Goal: Task Accomplishment & Management: Complete application form

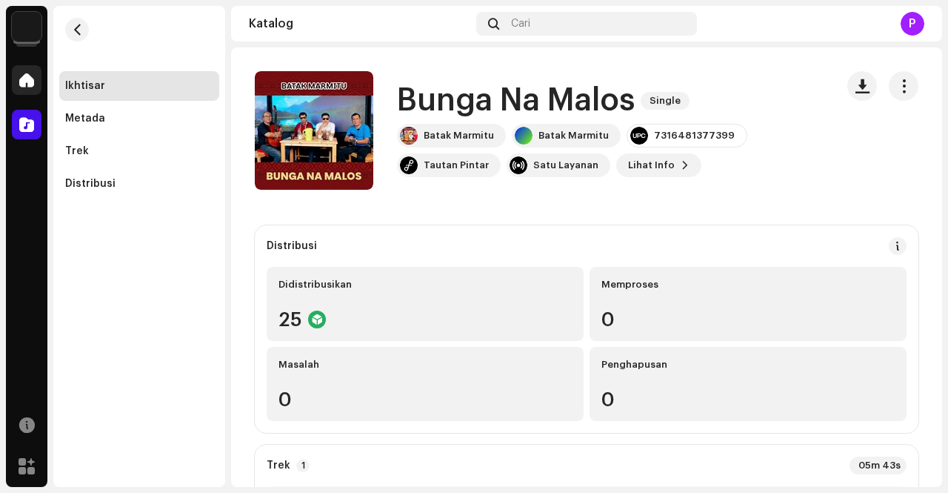
click at [33, 69] on div at bounding box center [27, 80] width 30 height 30
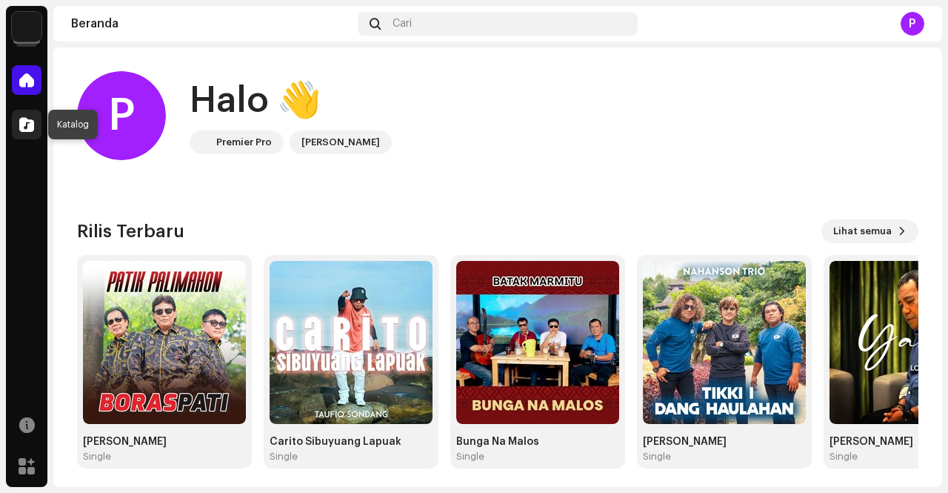
click at [25, 124] on span at bounding box center [26, 125] width 15 height 12
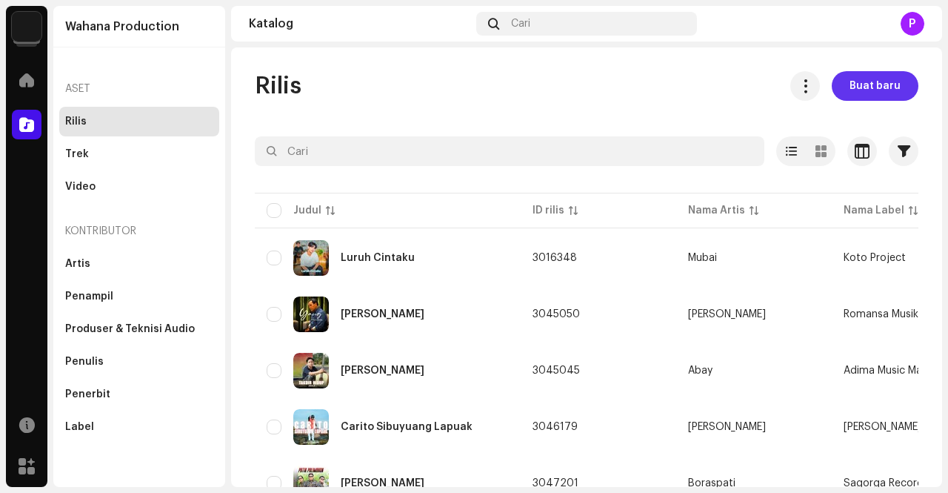
click at [902, 98] on div "Buat baru" at bounding box center [849, 86] width 140 height 30
click at [892, 93] on button "Buat baru" at bounding box center [875, 86] width 87 height 30
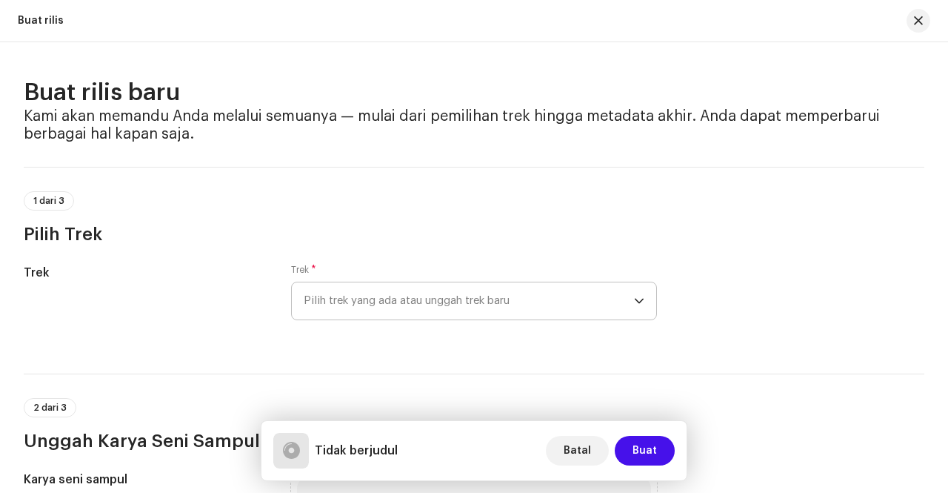
click at [634, 293] on div "dropdown trigger" at bounding box center [639, 300] width 10 height 37
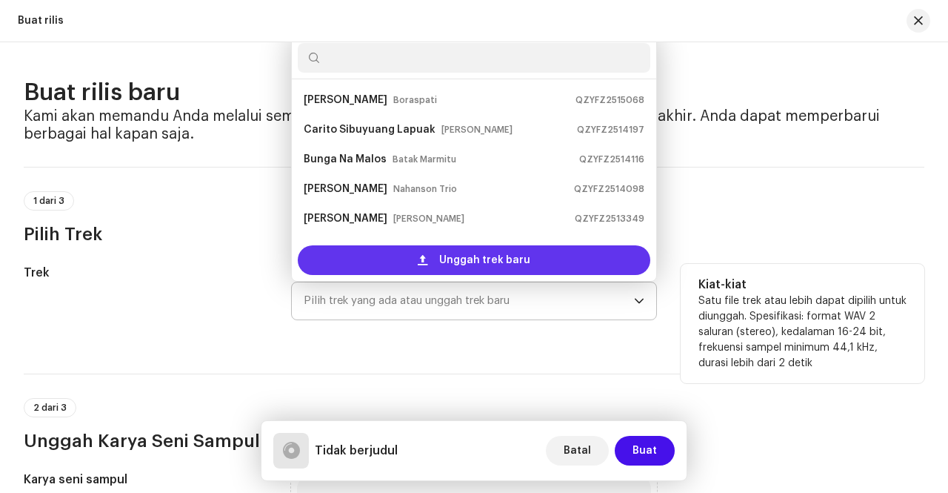
click at [467, 253] on span "Unggah trek baru" at bounding box center [484, 260] width 91 height 30
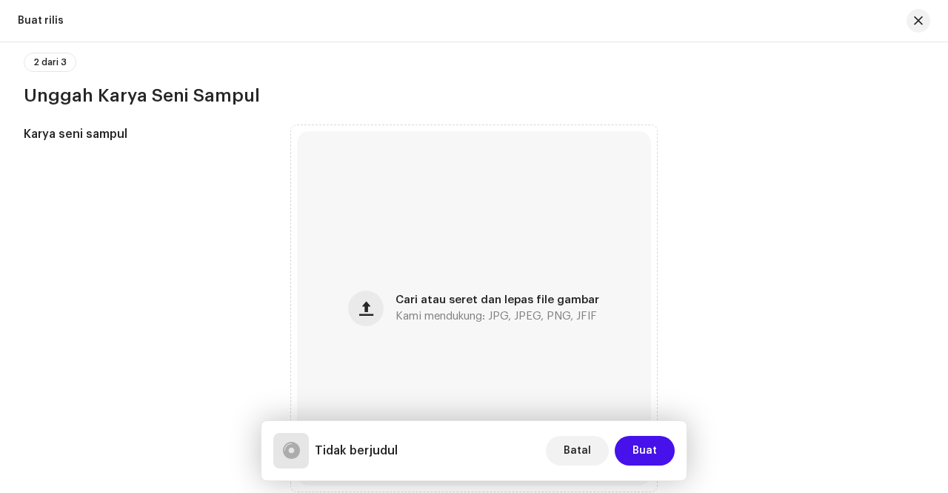
scroll to position [519, 0]
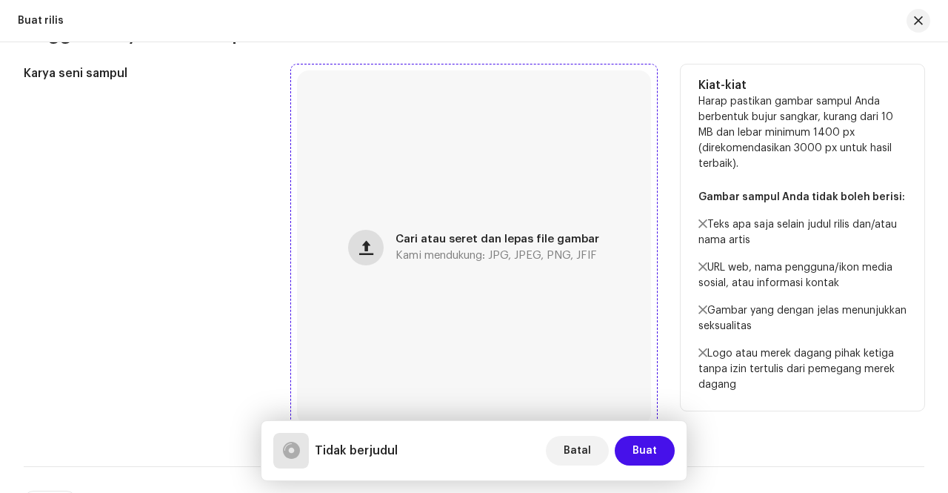
click at [368, 253] on span "button" at bounding box center [366, 248] width 14 height 12
click at [375, 258] on button "button" at bounding box center [366, 248] width 36 height 36
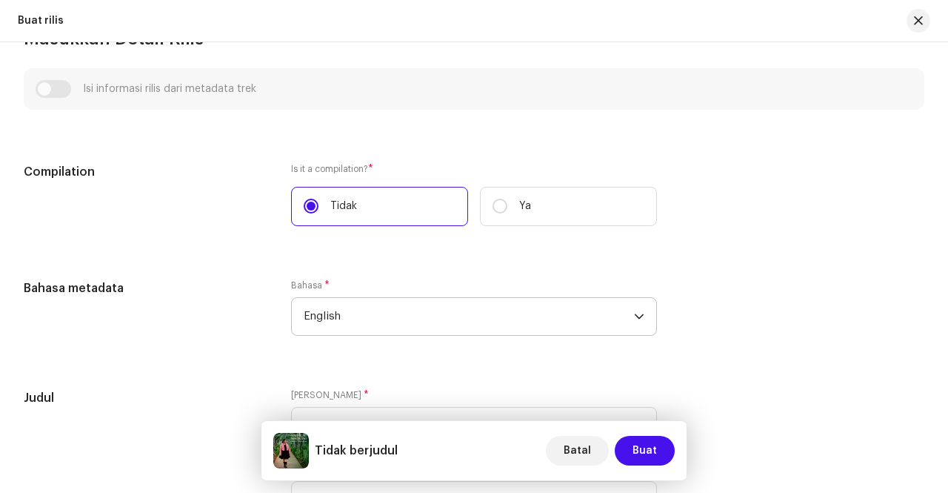
scroll to position [1037, 0]
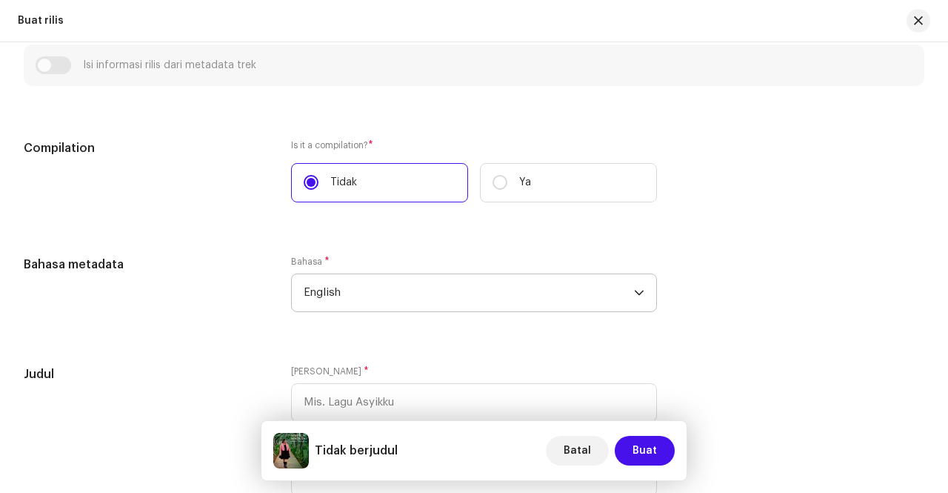
click at [616, 290] on span "English" at bounding box center [469, 292] width 330 height 37
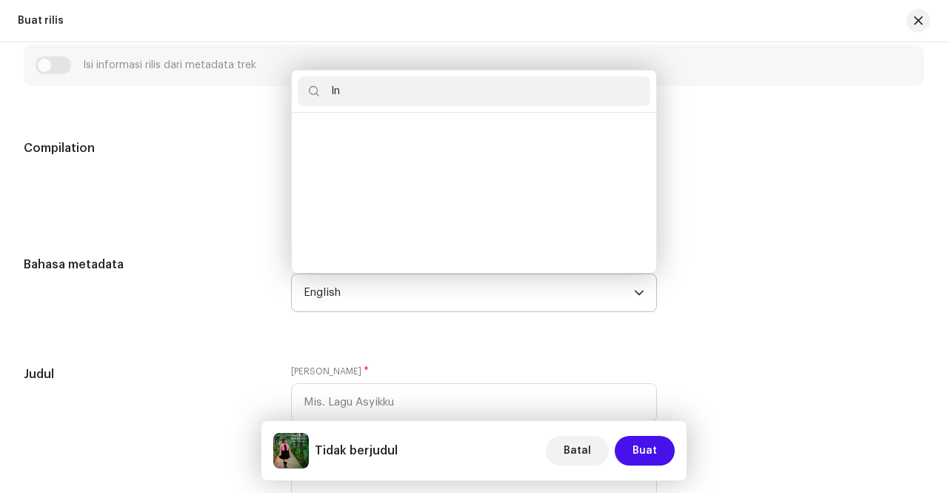
scroll to position [6, 0]
type input "Indo"
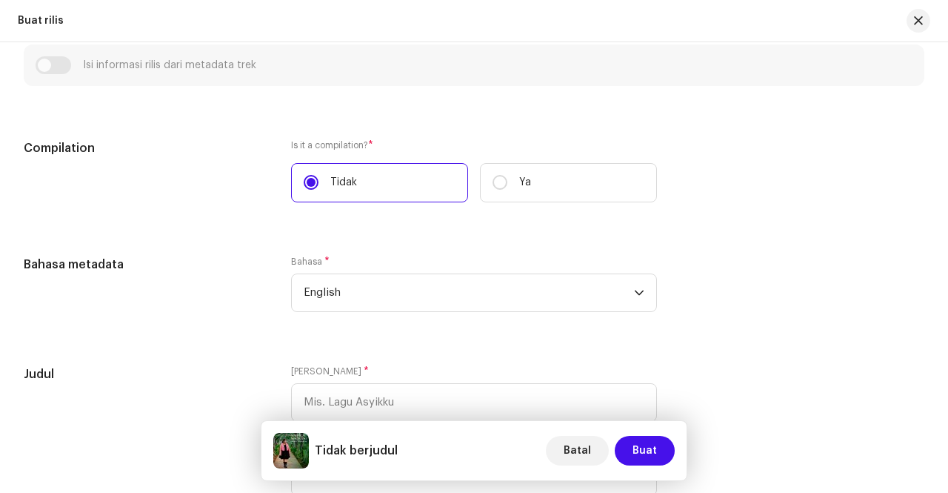
scroll to position [1097, 0]
click at [391, 284] on span "English" at bounding box center [469, 292] width 330 height 37
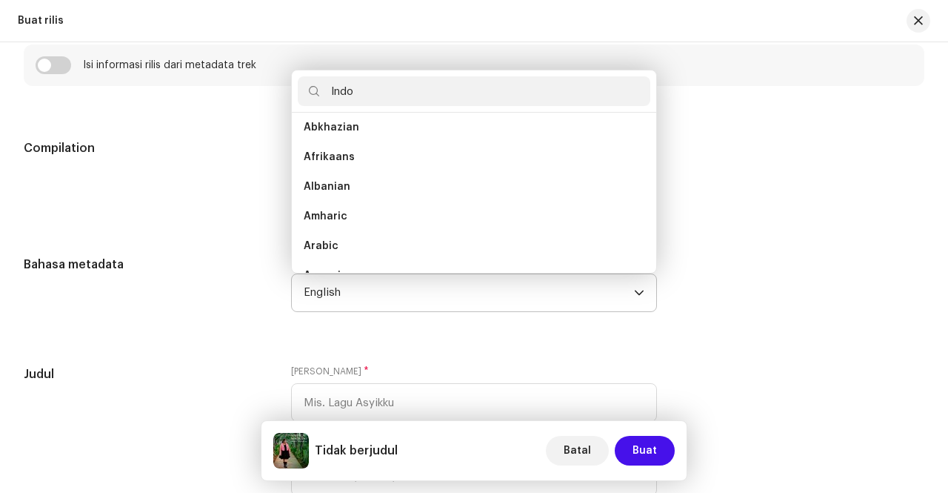
scroll to position [0, 0]
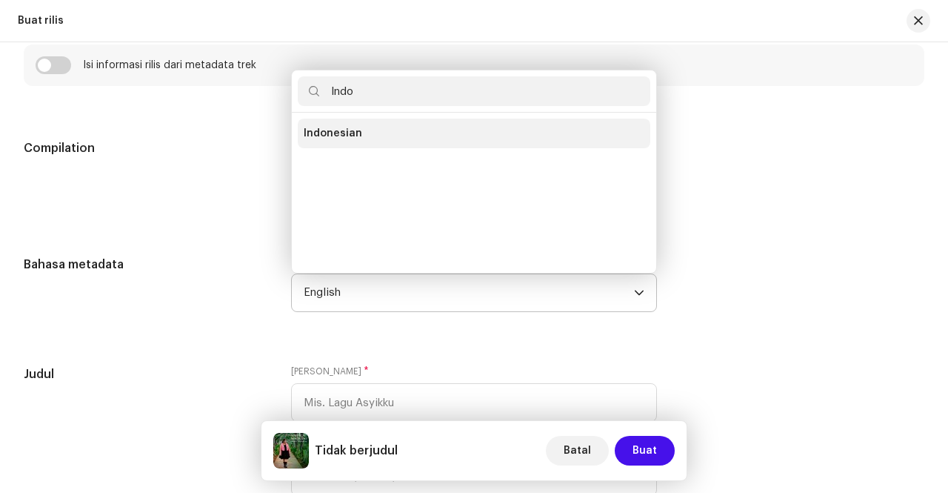
type input "Indo"
click at [393, 145] on li "Indonesian" at bounding box center [474, 134] width 353 height 30
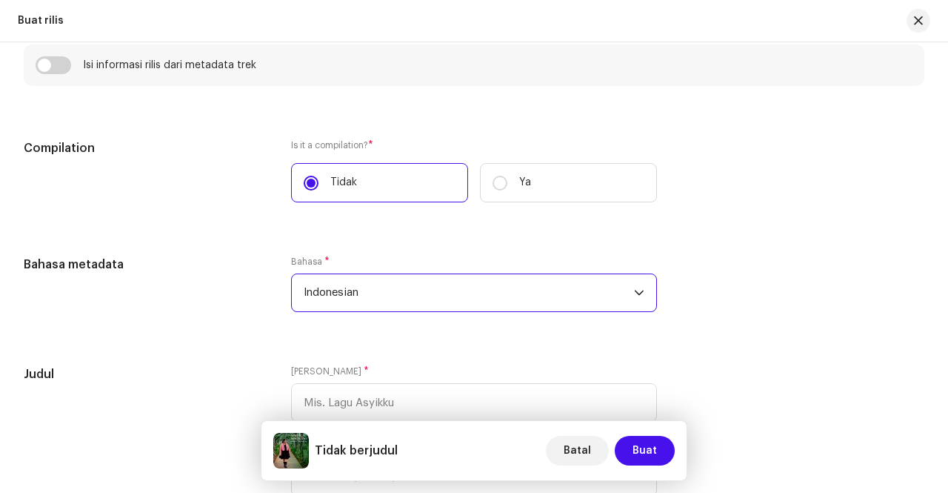
click at [776, 262] on div "Bahasa metadata Bahasa * Indonesian" at bounding box center [474, 293] width 901 height 74
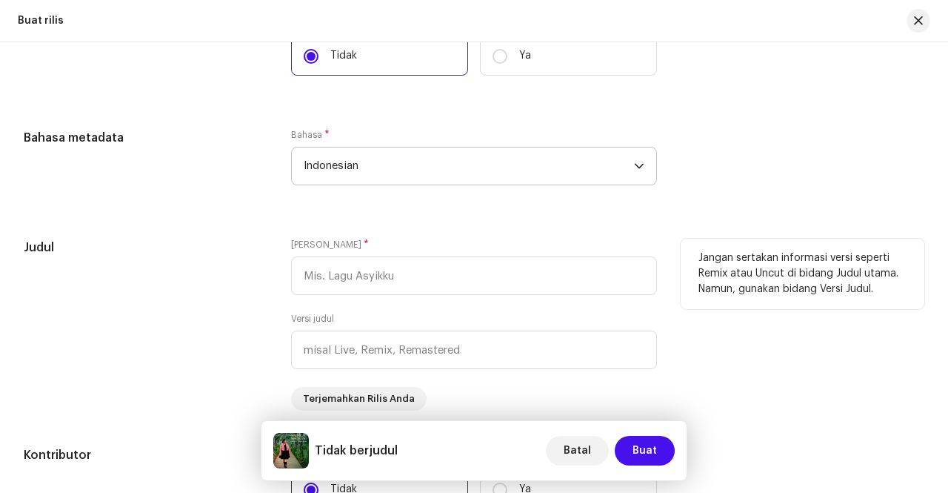
scroll to position [1319, 0]
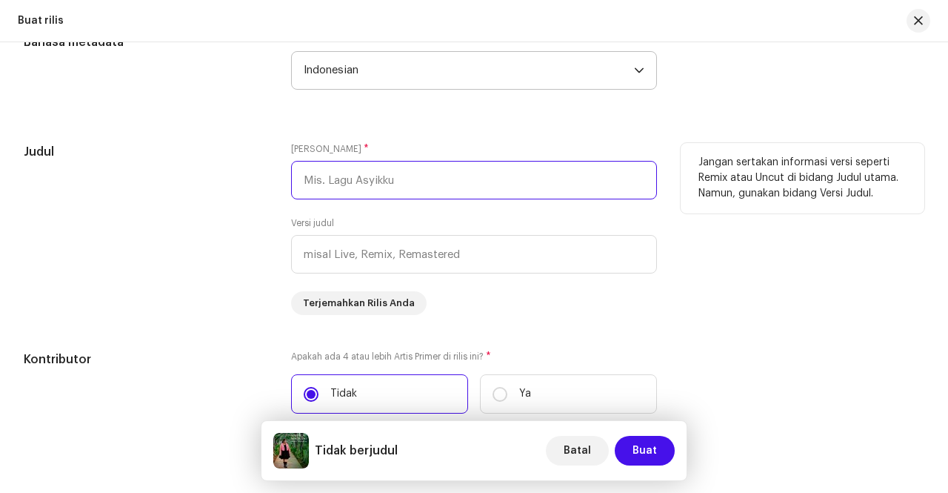
click at [428, 182] on input "text" at bounding box center [474, 180] width 366 height 39
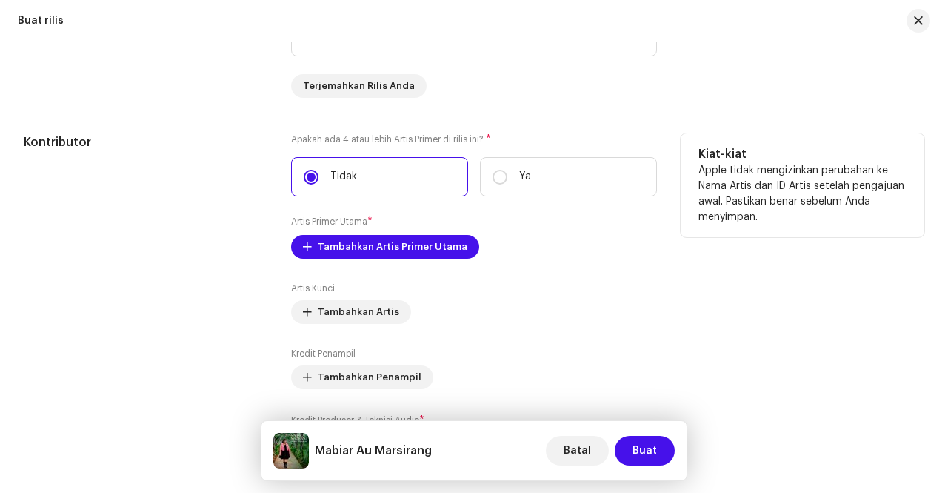
scroll to position [1541, 0]
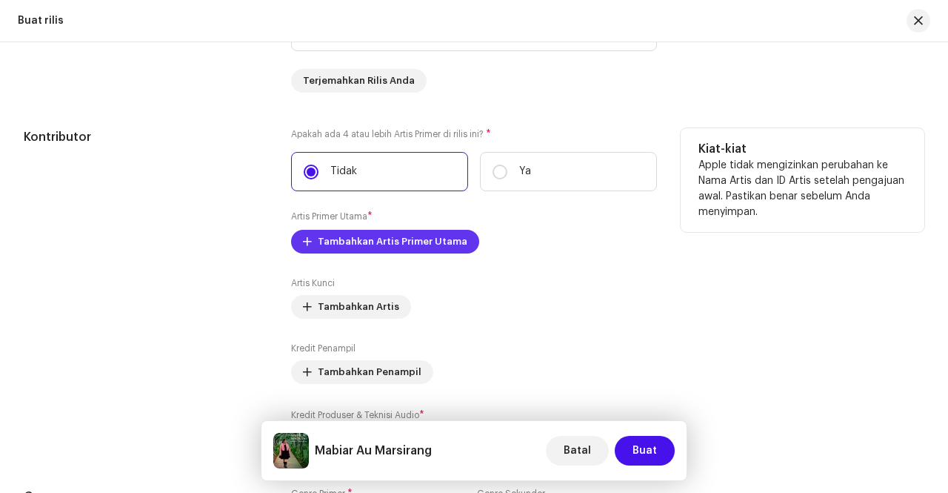
type input "Mabiar Au Marsirang"
click at [322, 239] on span "Tambahkan Artis Primer Utama" at bounding box center [393, 242] width 150 height 30
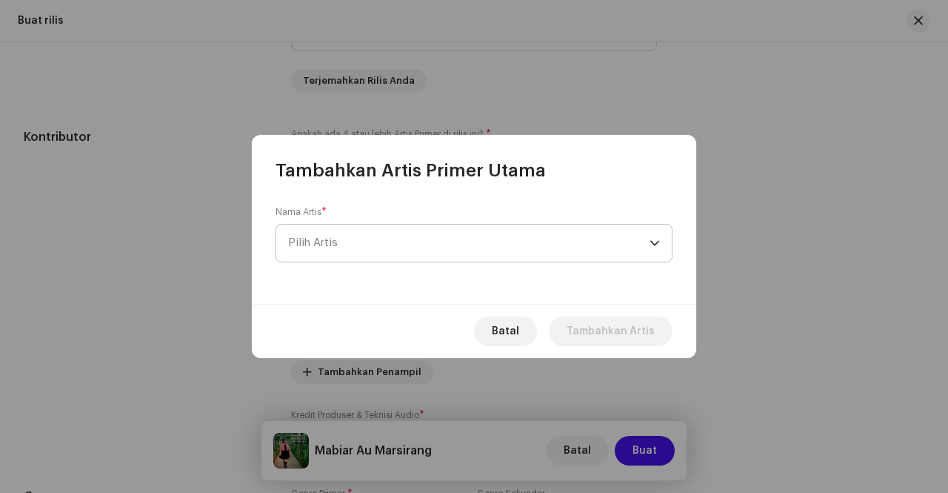
click at [645, 240] on span "Pilih Artis" at bounding box center [469, 243] width 362 height 37
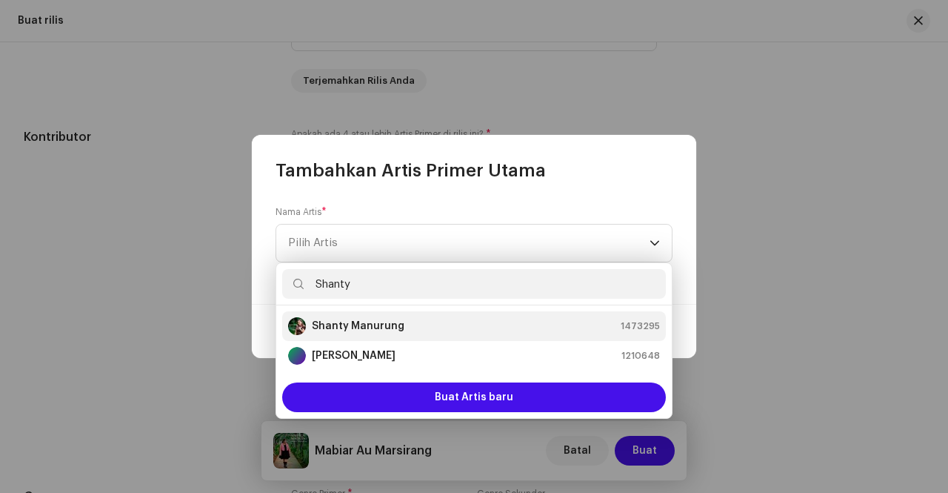
type input "Shanty"
click at [410, 331] on div "Shanty Manurung 1473295" at bounding box center [474, 326] width 372 height 18
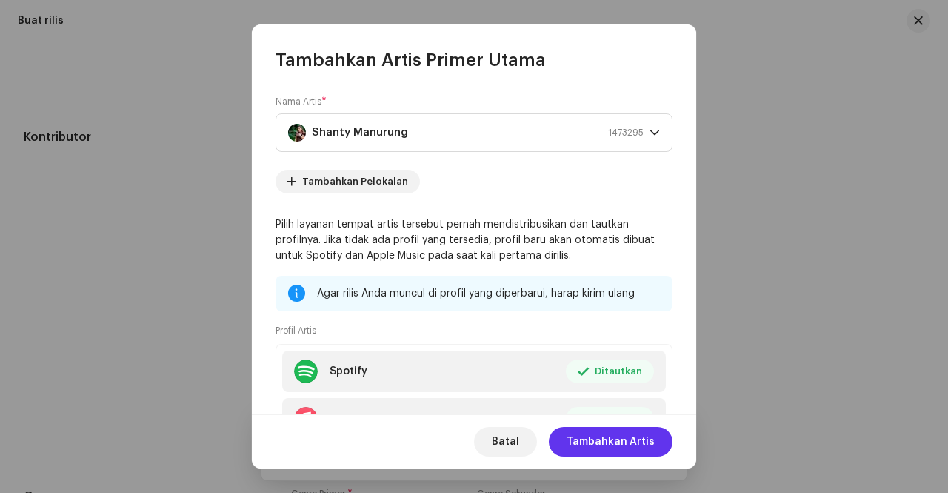
click at [650, 450] on span "Tambahkan Artis" at bounding box center [611, 442] width 88 height 30
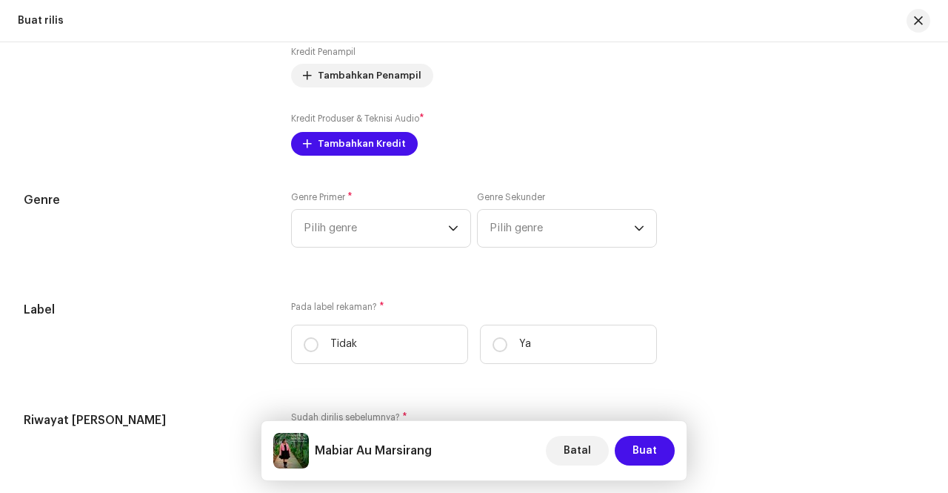
scroll to position [1763, 0]
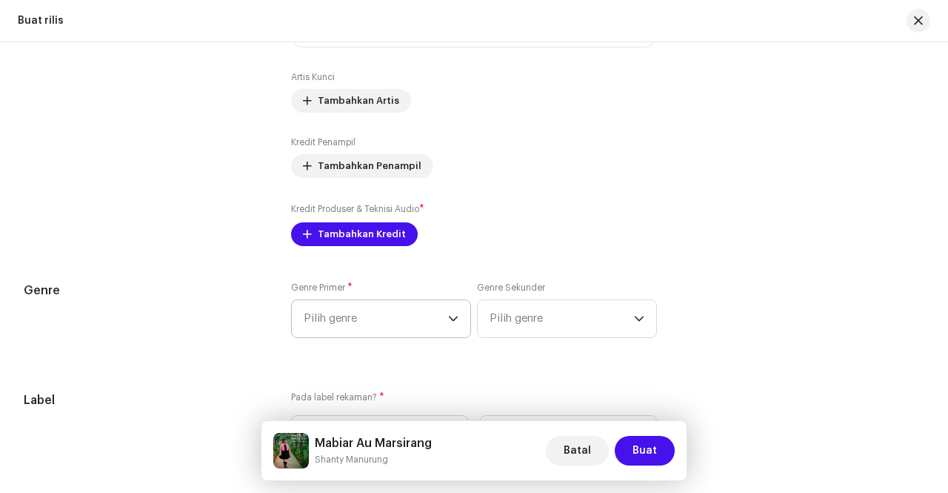
click at [435, 328] on span "Pilih genre" at bounding box center [376, 318] width 144 height 37
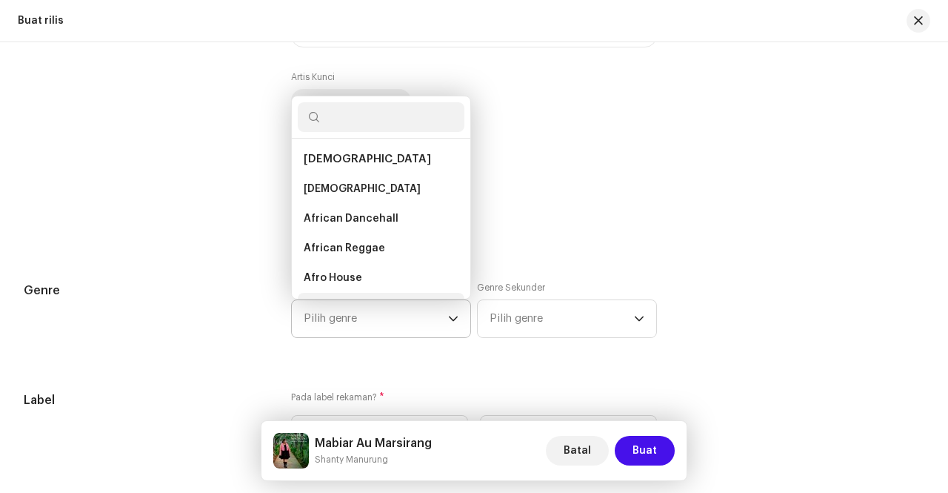
scroll to position [24, 0]
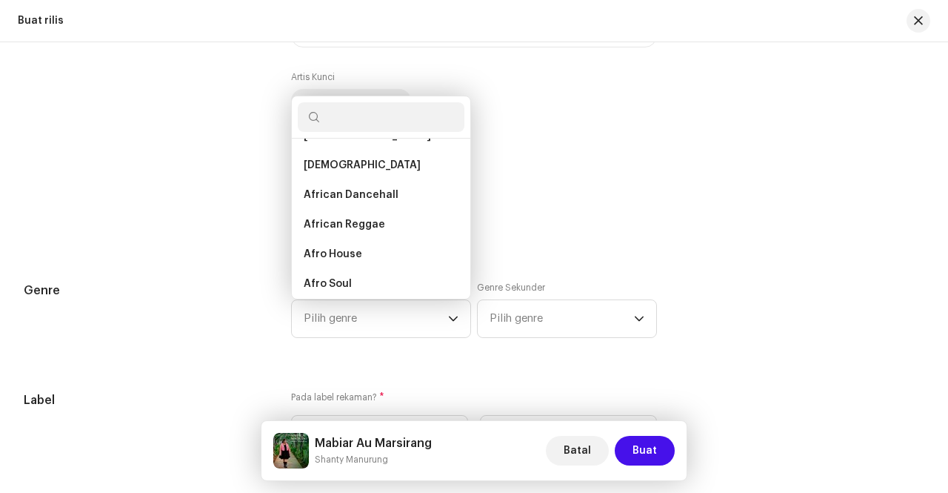
click at [638, 173] on div "Kredit Penampil Tambahkan Penampil" at bounding box center [474, 156] width 366 height 41
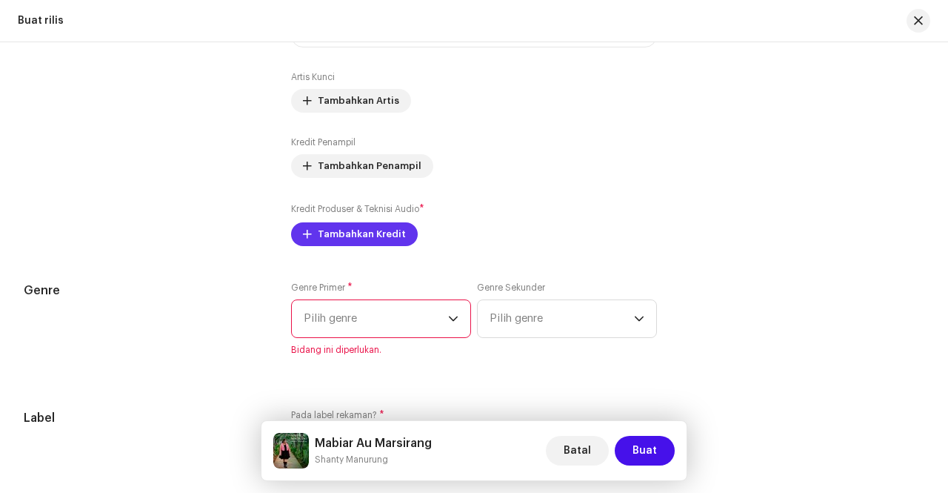
click at [358, 240] on span "Tambahkan Kredit" at bounding box center [362, 234] width 88 height 30
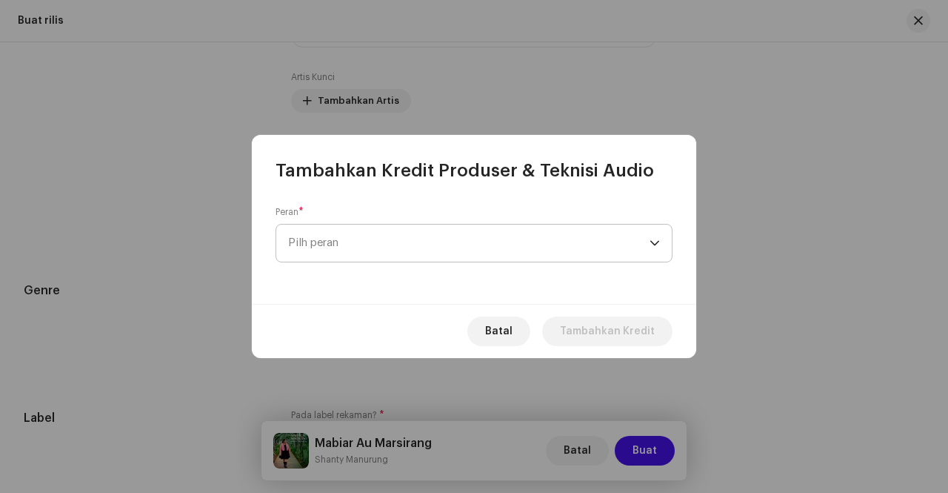
click at [399, 236] on span "Pilh peran" at bounding box center [469, 243] width 362 height 37
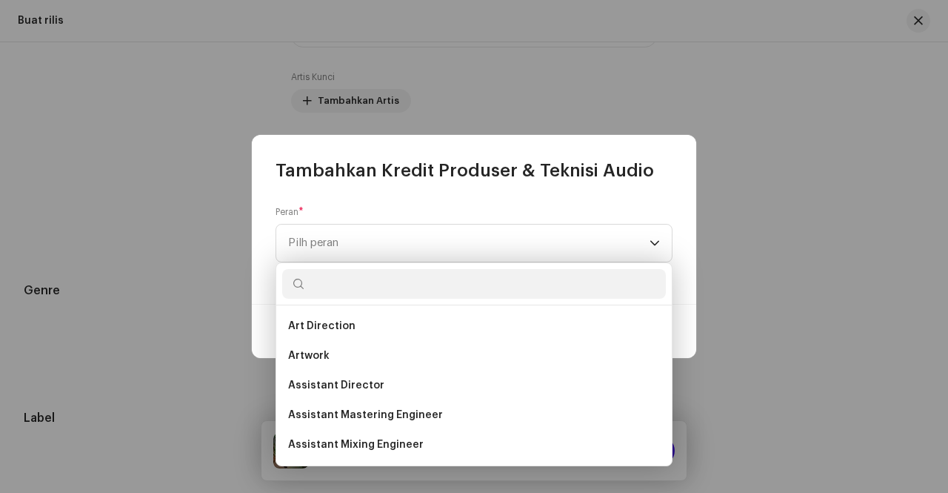
click at [408, 287] on input "text" at bounding box center [474, 284] width 384 height 30
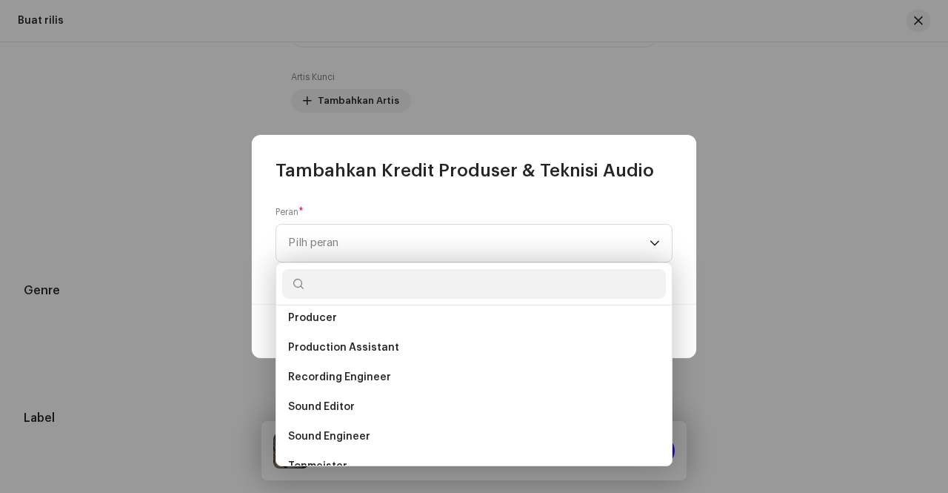
scroll to position [578, 0]
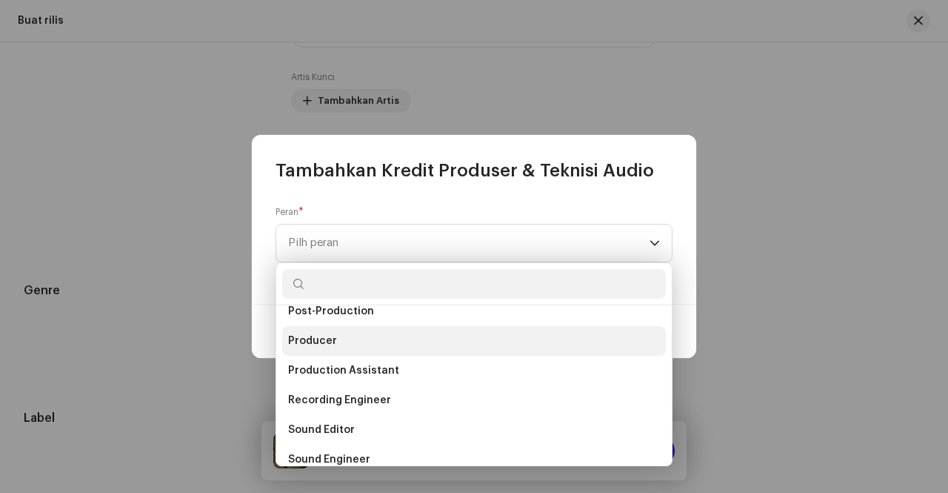
click at [351, 339] on li "Producer" at bounding box center [474, 341] width 384 height 30
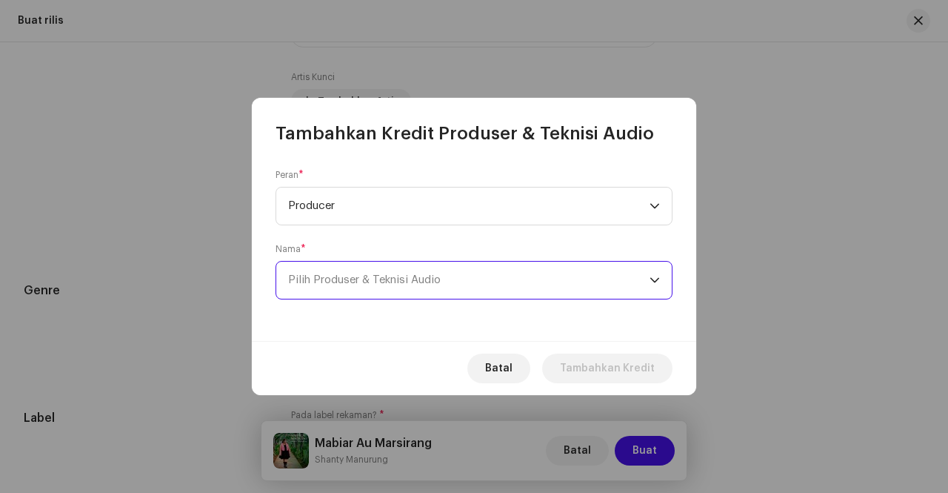
click at [419, 282] on span "Pilih Produser & Teknisi Audio" at bounding box center [364, 279] width 153 height 11
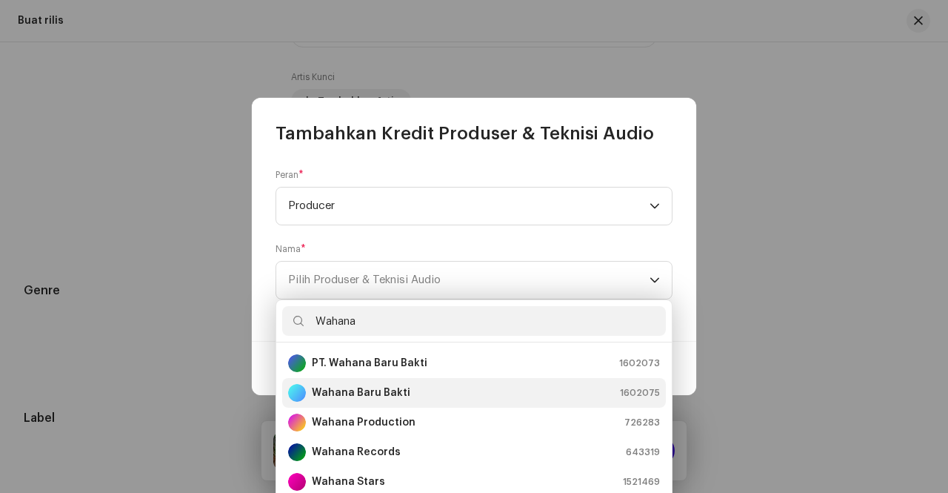
type input "Wahana"
click at [413, 391] on div "Wahana Baru Bakti 1602075" at bounding box center [474, 393] width 372 height 18
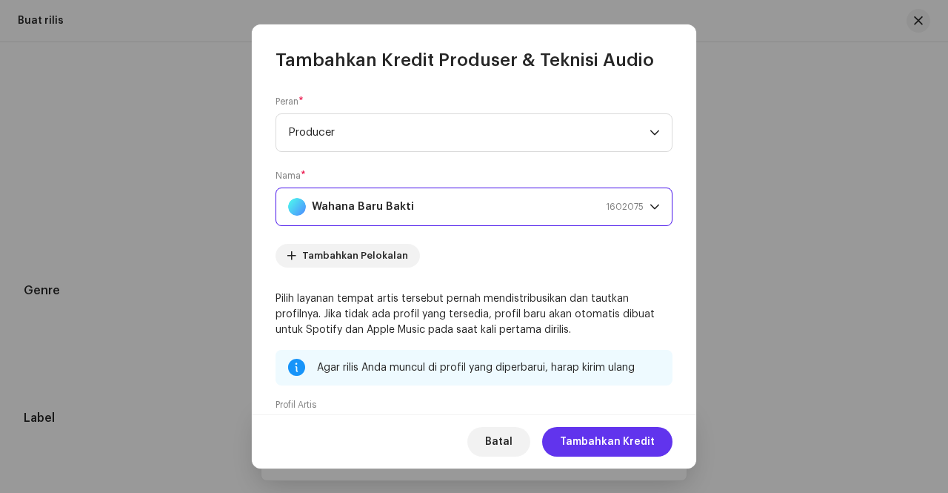
click at [635, 442] on span "Tambahkan Kredit" at bounding box center [607, 442] width 95 height 30
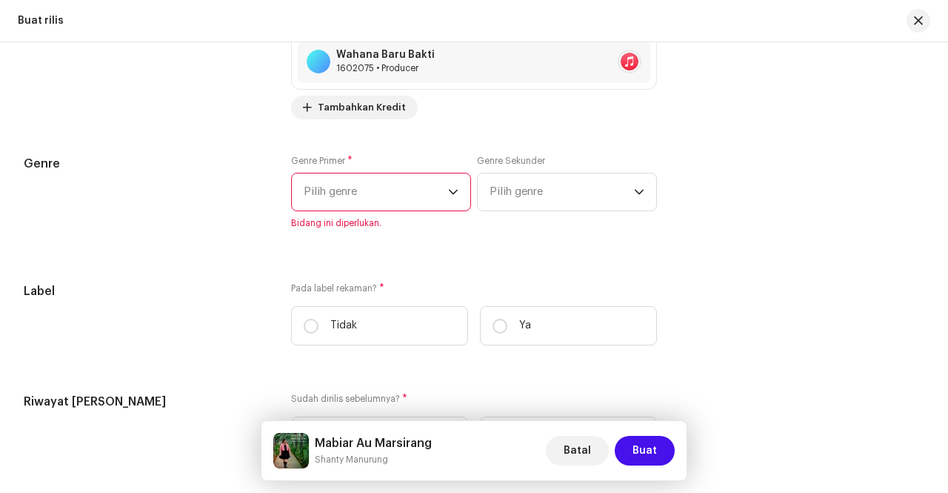
scroll to position [1986, 0]
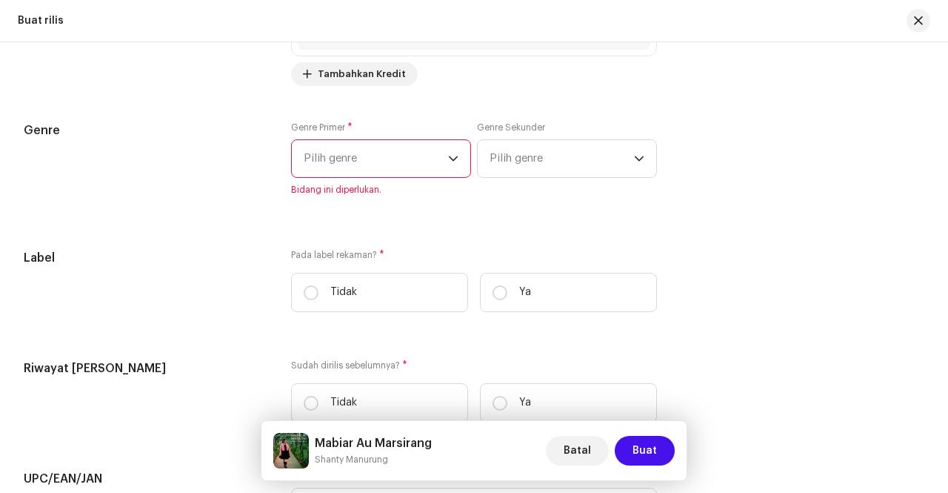
click at [413, 158] on span "Pilih genre" at bounding box center [376, 158] width 144 height 37
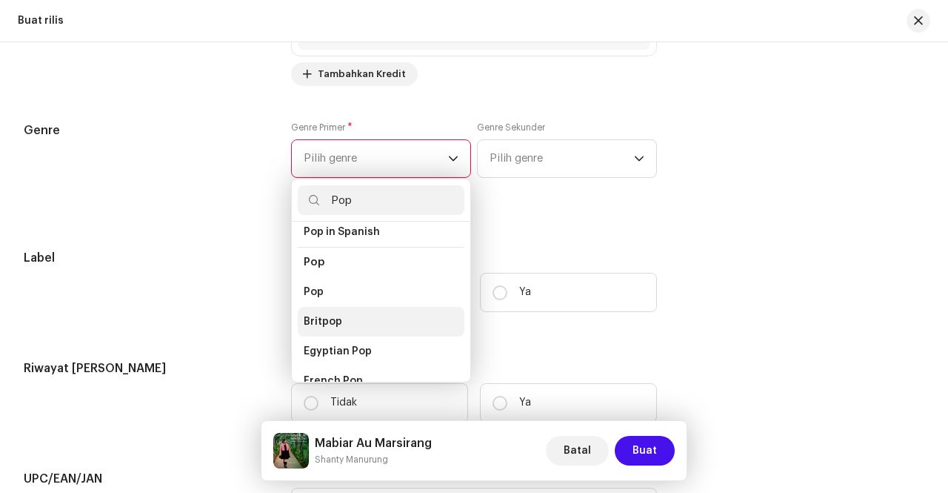
scroll to position [499, 0]
type input "Pop"
click at [357, 310] on li "Pop" at bounding box center [381, 325] width 167 height 30
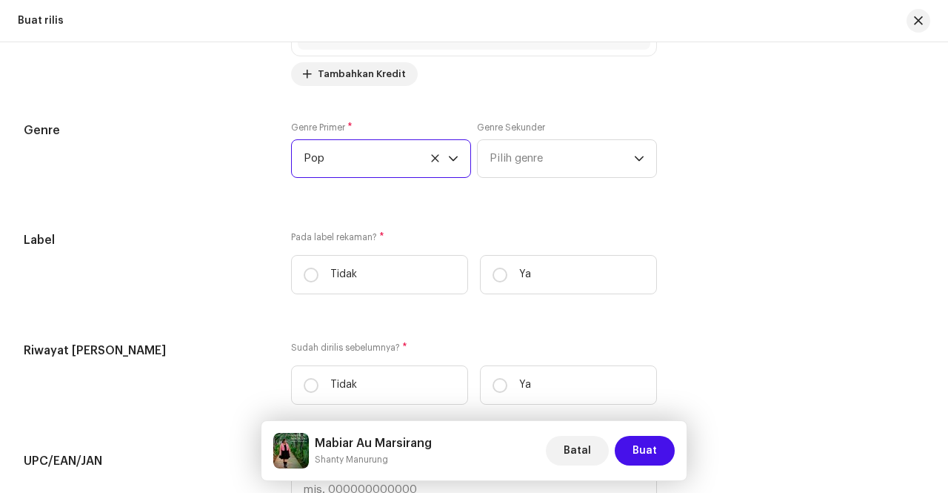
click at [219, 242] on h5 "Label" at bounding box center [146, 240] width 244 height 18
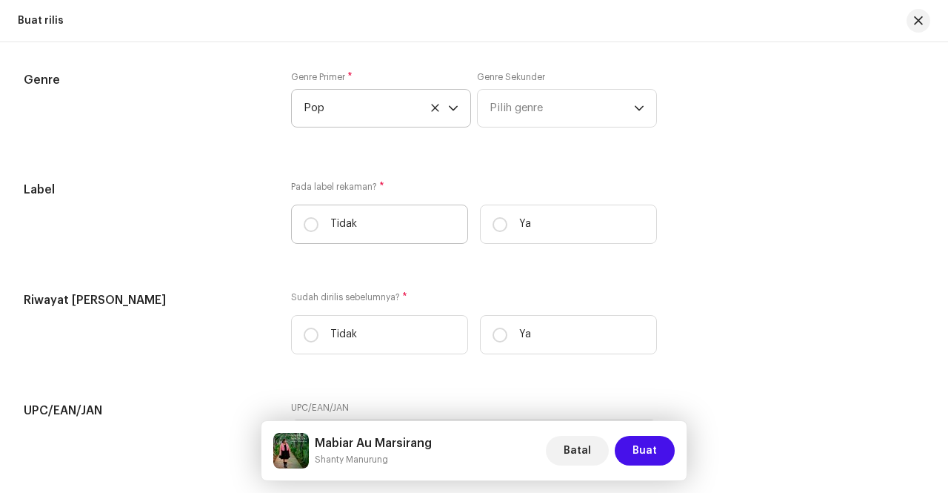
scroll to position [2060, 0]
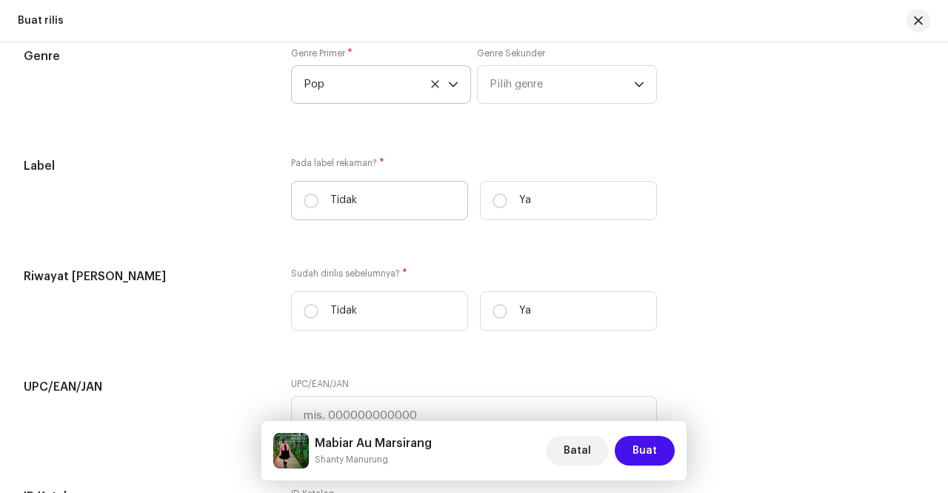
click at [397, 193] on label "Tidak" at bounding box center [379, 200] width 177 height 39
click at [319, 193] on input "Tidak" at bounding box center [311, 200] width 15 height 15
radio input "true"
click at [513, 195] on label "Ya" at bounding box center [568, 200] width 177 height 39
click at [508, 195] on input "Ya" at bounding box center [500, 200] width 15 height 15
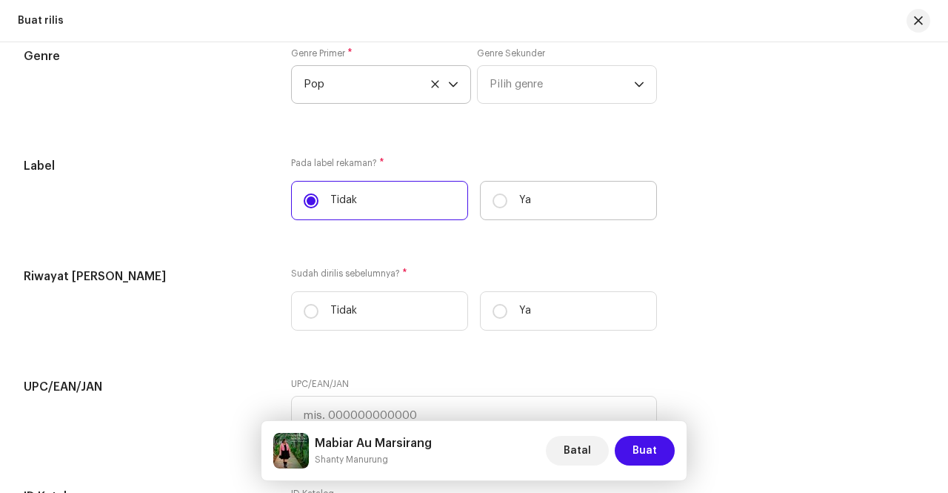
radio input "true"
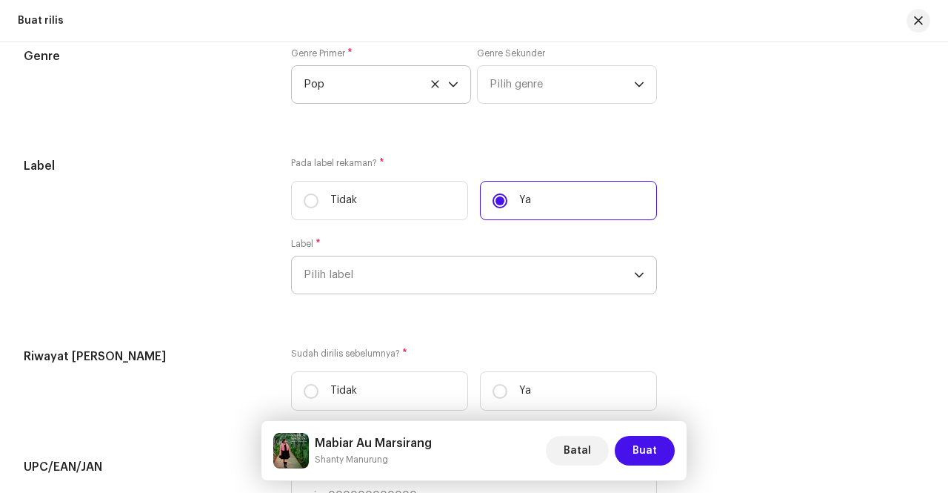
click at [600, 272] on span "Pilih label" at bounding box center [469, 274] width 330 height 37
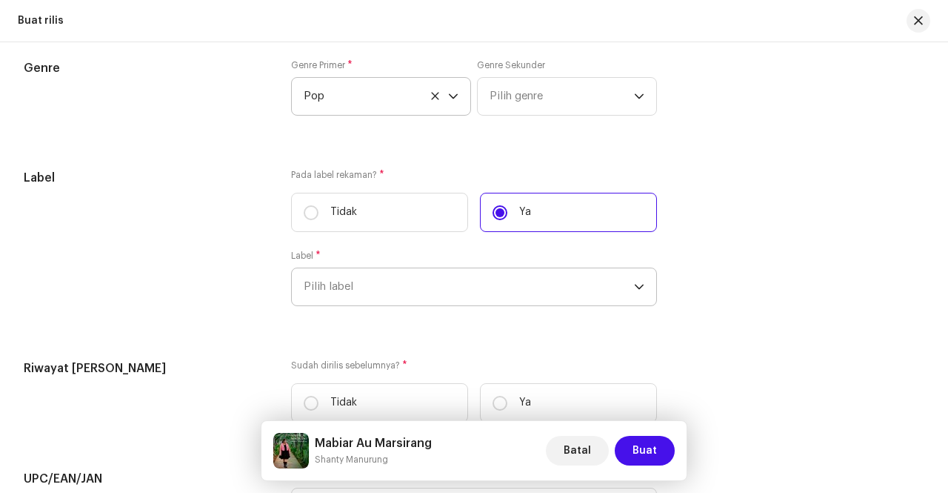
type input "P"
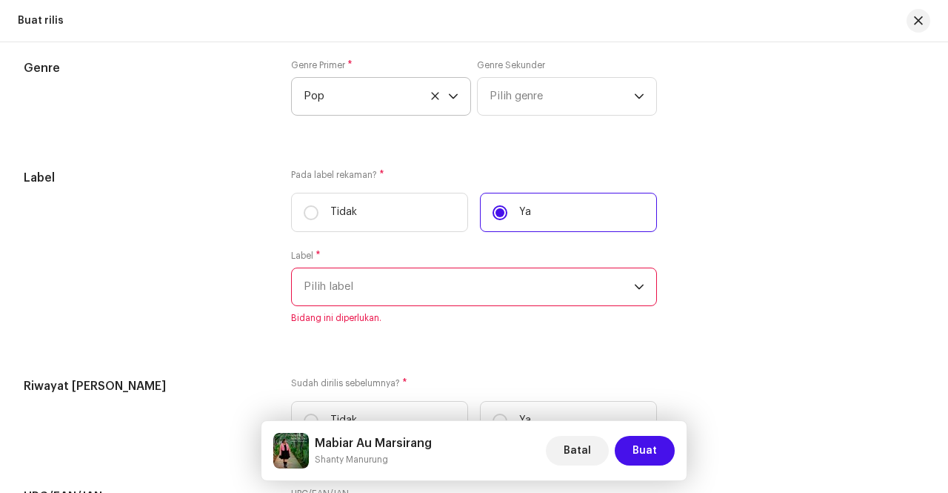
scroll to position [2043, 0]
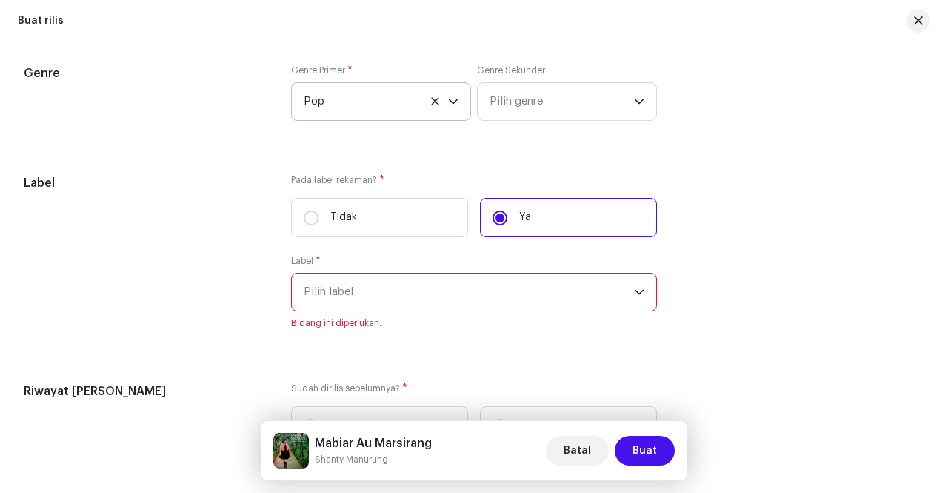
click at [600, 273] on span "Pilih label" at bounding box center [469, 291] width 330 height 37
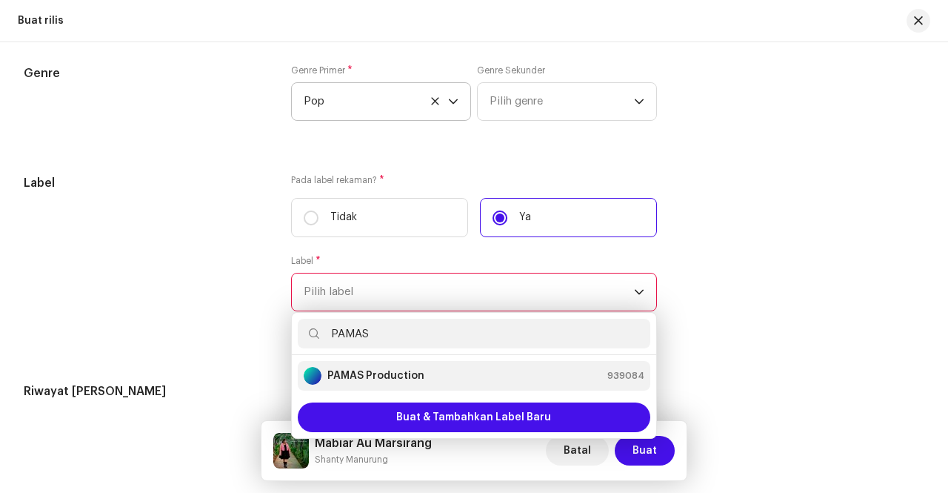
type input "PAMAS"
click at [390, 379] on strong "PAMAS Production" at bounding box center [376, 375] width 97 height 15
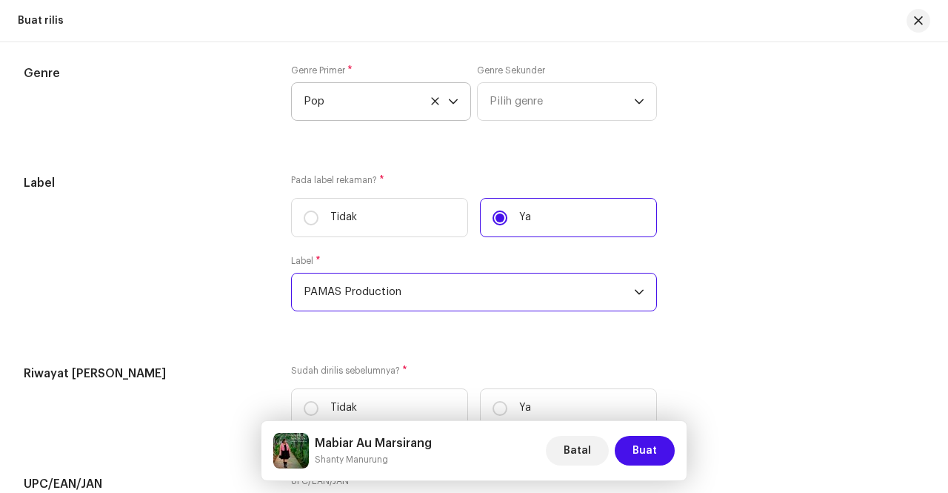
click at [211, 253] on div "Label" at bounding box center [146, 251] width 244 height 155
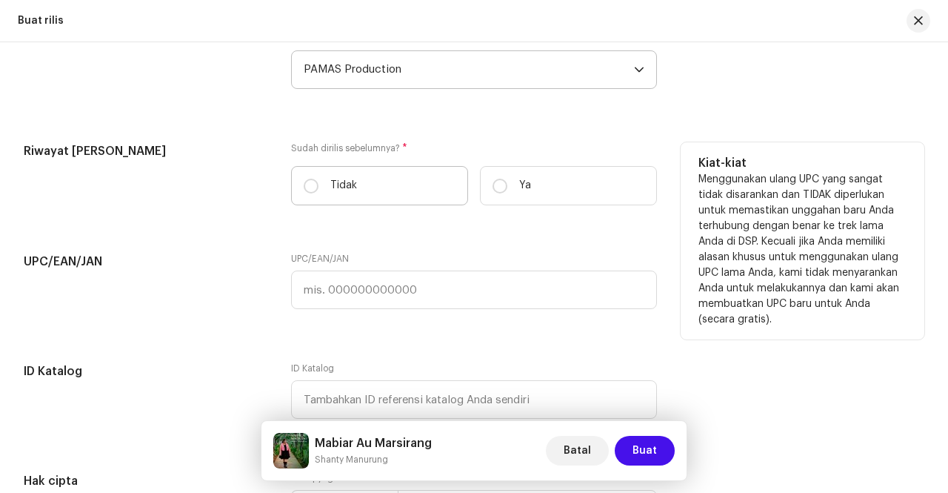
click at [353, 184] on p "Tidak" at bounding box center [343, 186] width 27 height 16
click at [319, 184] on input "Tidak" at bounding box center [311, 186] width 15 height 15
radio input "true"
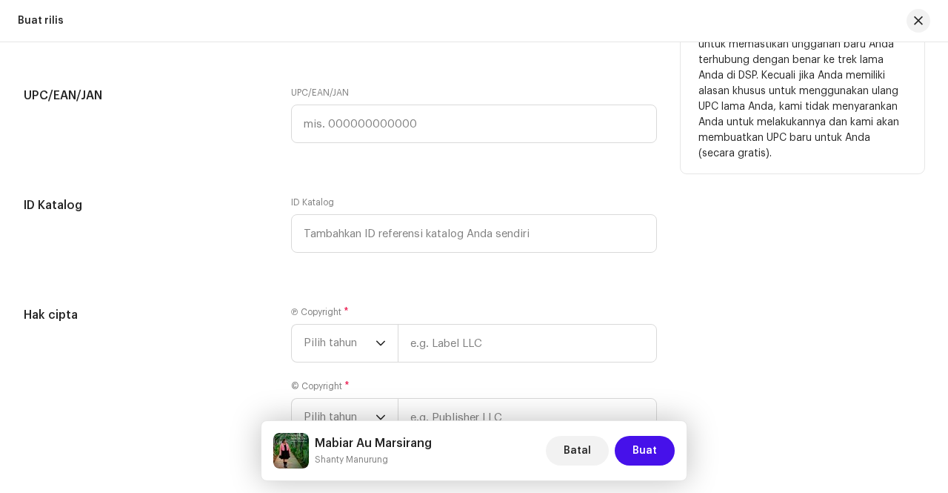
scroll to position [2487, 0]
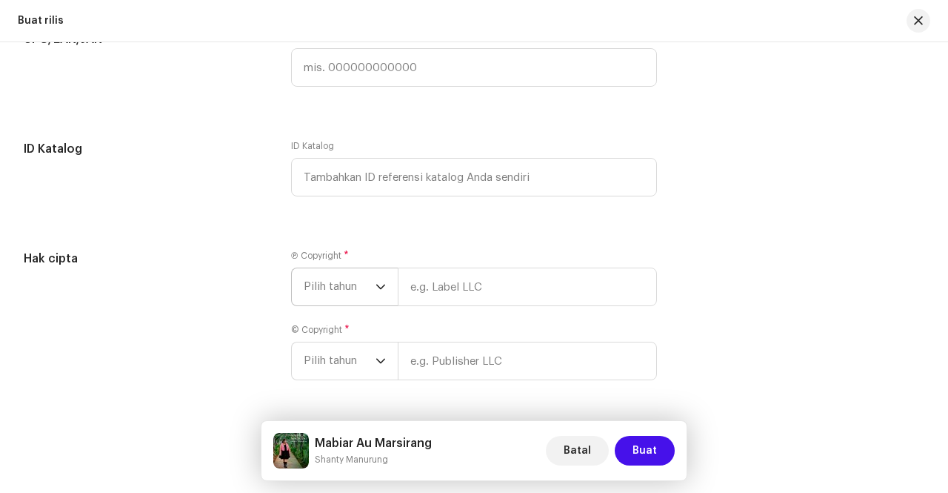
click at [362, 284] on span "Pilih tahun" at bounding box center [340, 286] width 72 height 37
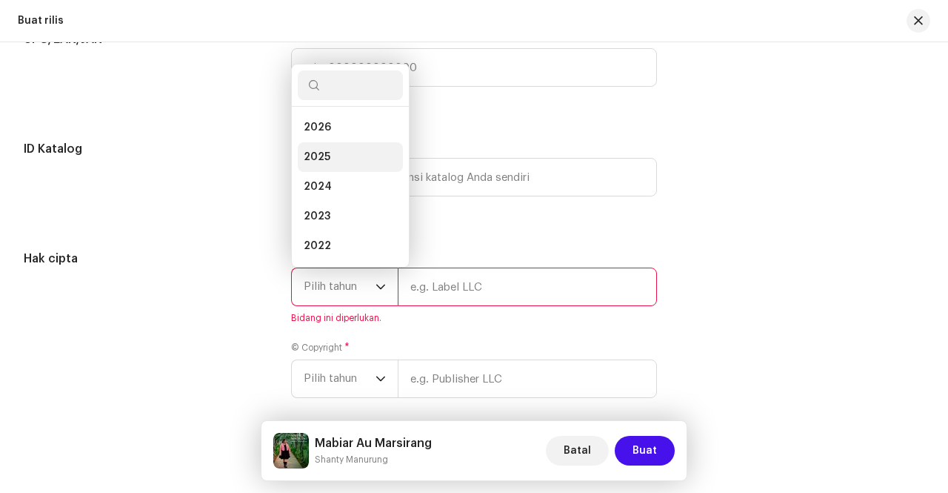
click at [341, 161] on li "2025" at bounding box center [350, 157] width 105 height 30
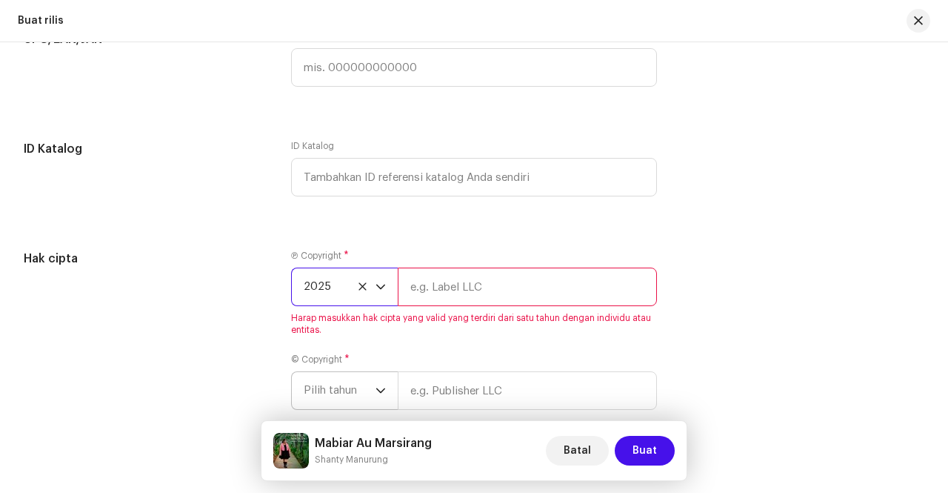
click at [376, 382] on div "dropdown trigger" at bounding box center [381, 390] width 10 height 37
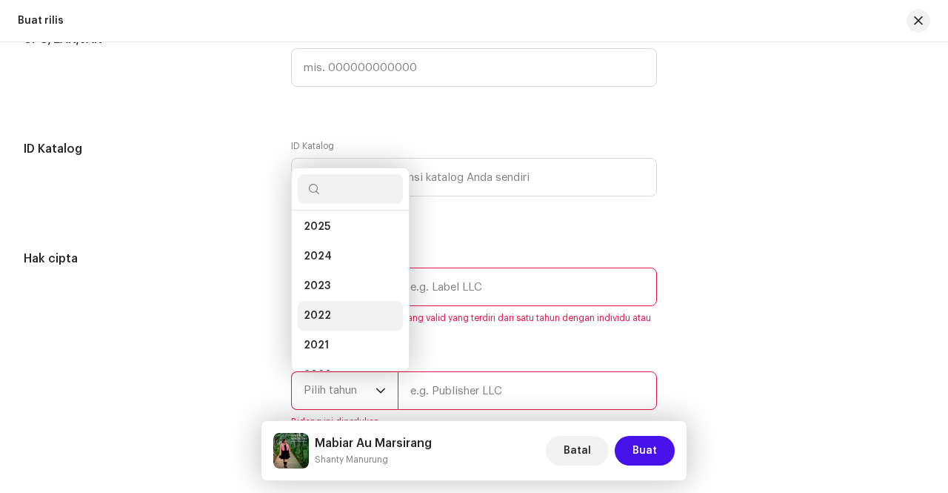
scroll to position [0, 0]
click at [348, 256] on li "2025" at bounding box center [350, 261] width 105 height 30
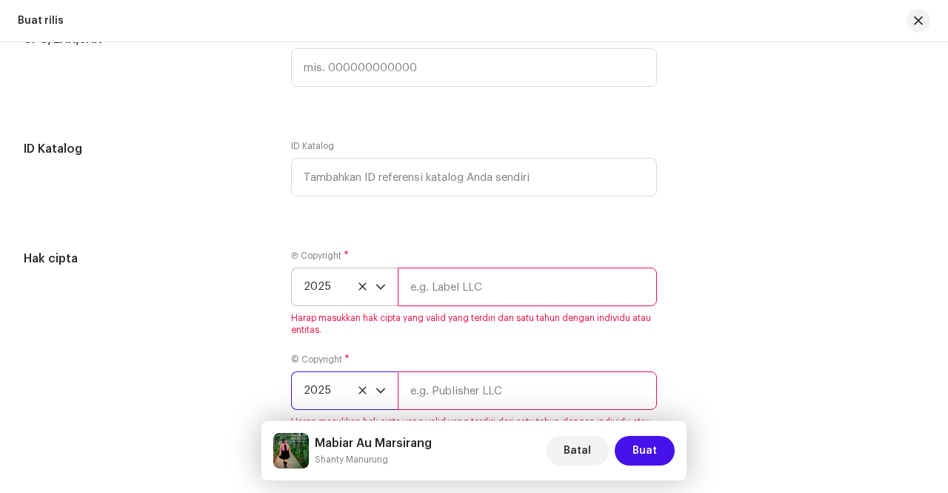
click at [504, 281] on input "text" at bounding box center [527, 286] width 259 height 39
type input "PAMAS Production"
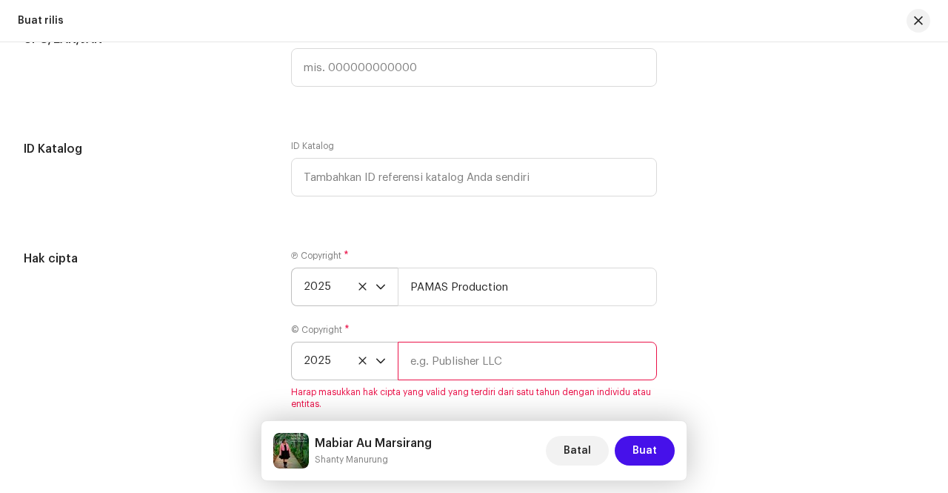
click at [499, 358] on input "text" at bounding box center [527, 361] width 259 height 39
type input "PAMAS Production"
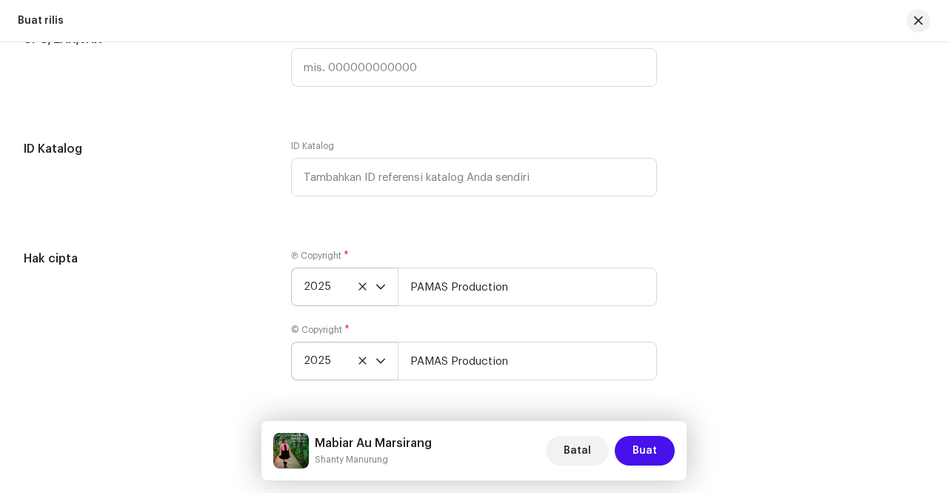
click at [233, 300] on div "Hak cipta" at bounding box center [146, 324] width 244 height 148
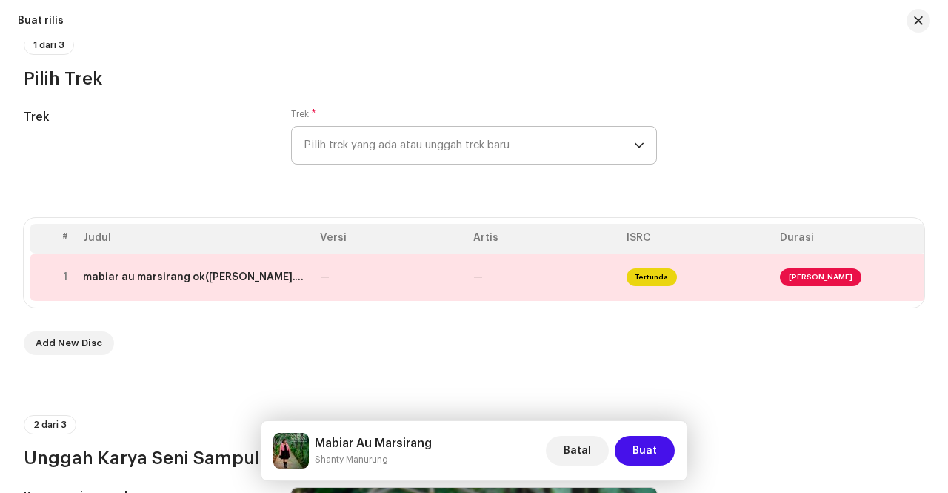
scroll to position [265, 0]
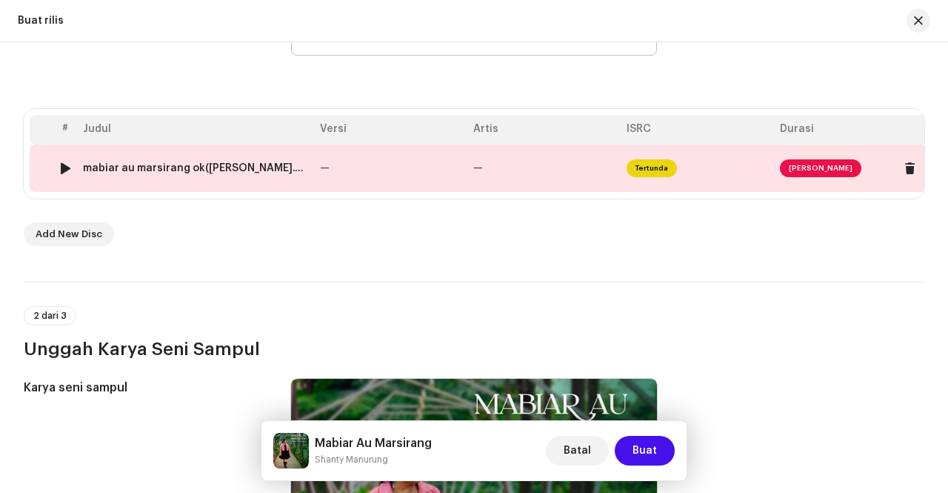
click at [363, 165] on td "—" at bounding box center [390, 167] width 153 height 47
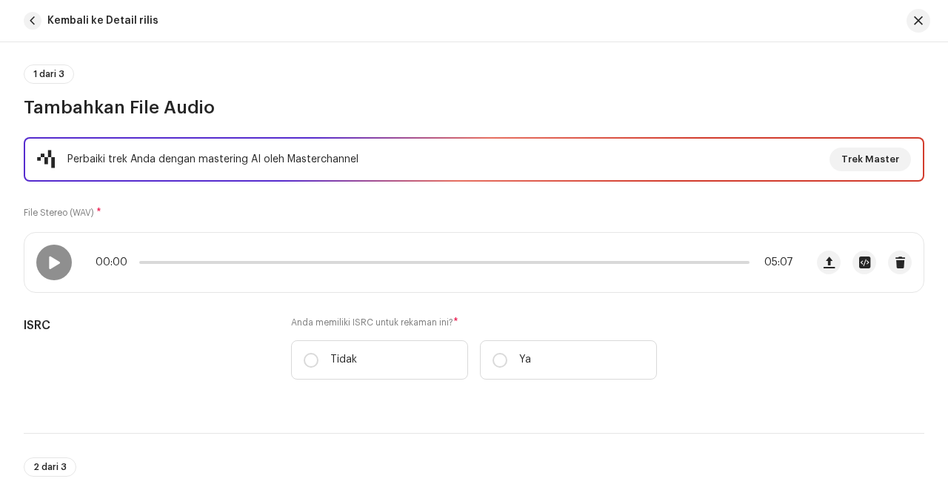
scroll to position [222, 0]
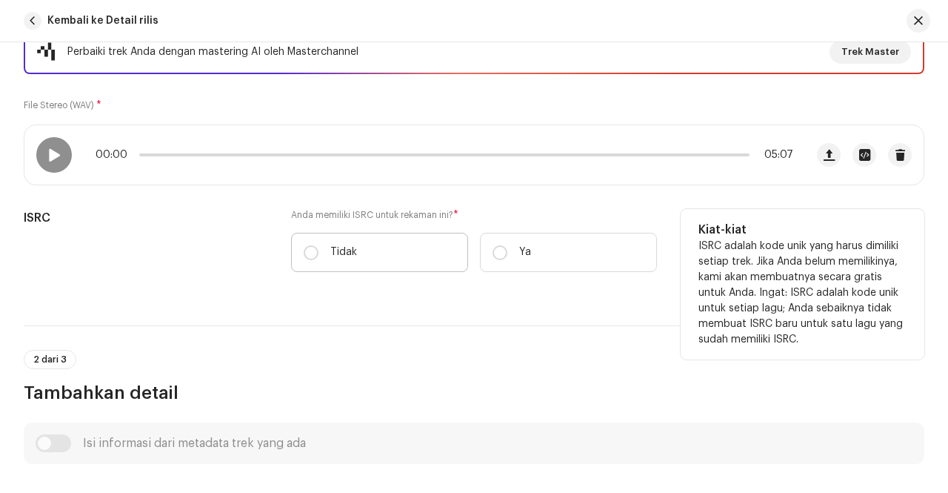
click at [365, 259] on label "Tidak" at bounding box center [379, 252] width 177 height 39
click at [319, 259] on input "Tidak" at bounding box center [311, 252] width 15 height 15
radio input "true"
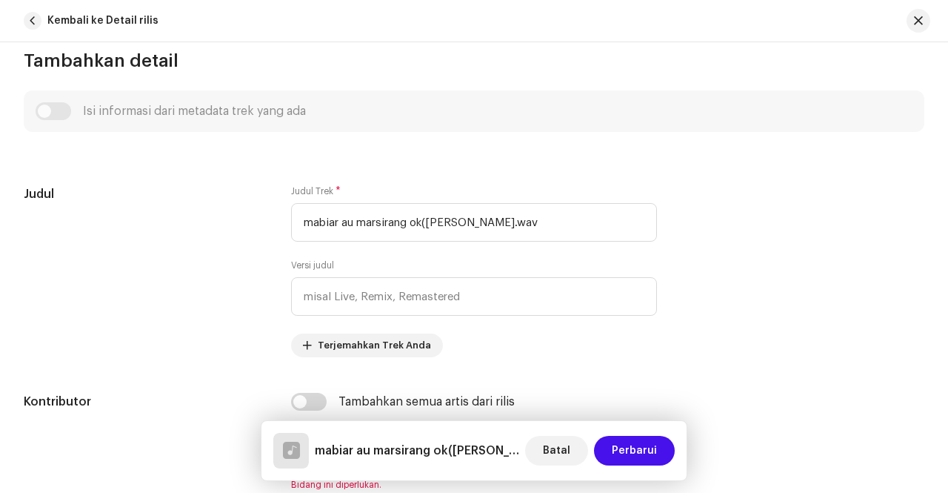
scroll to position [667, 0]
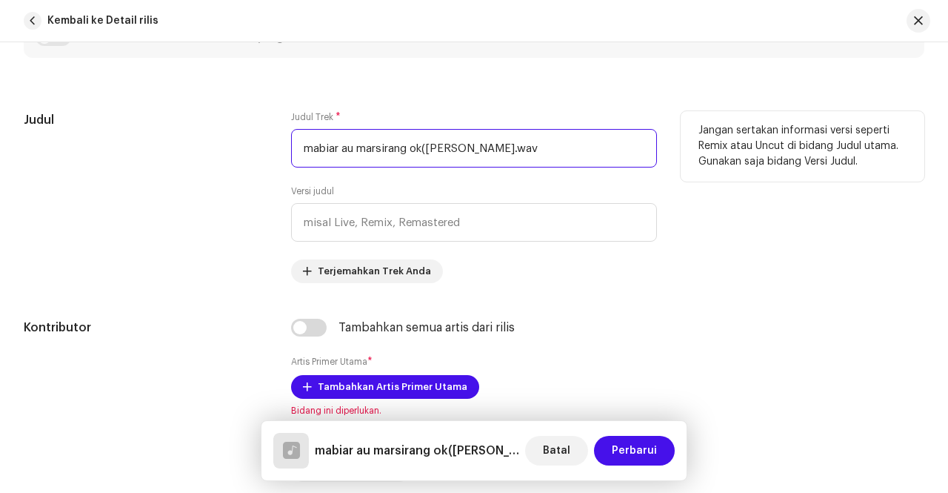
drag, startPoint x: 576, startPoint y: 150, endPoint x: 249, endPoint y: 154, distance: 327.5
click at [249, 154] on div "Judul Judul Trek * mabiar au marsirang ok([PERSON_NAME].wav Versi judul Terjema…" at bounding box center [474, 197] width 901 height 172
type input "Mabiar Au Marsirang"
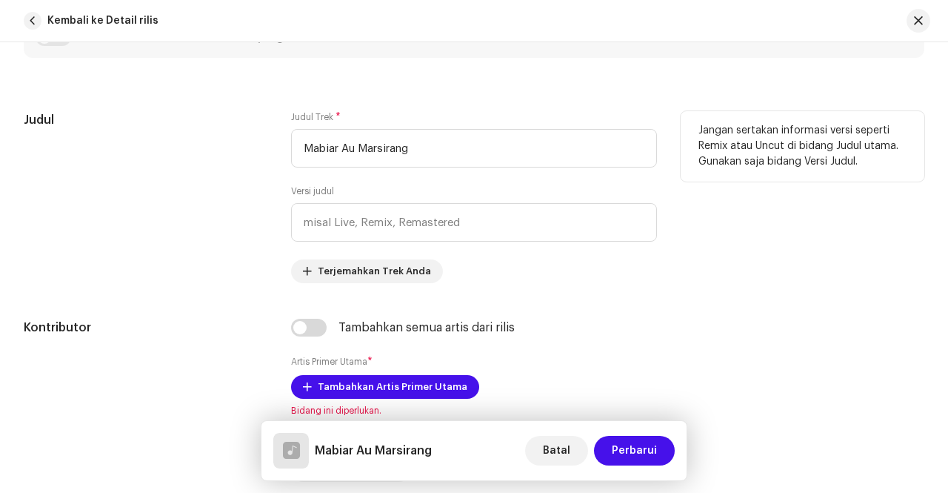
click at [249, 154] on div "Judul" at bounding box center [146, 197] width 244 height 172
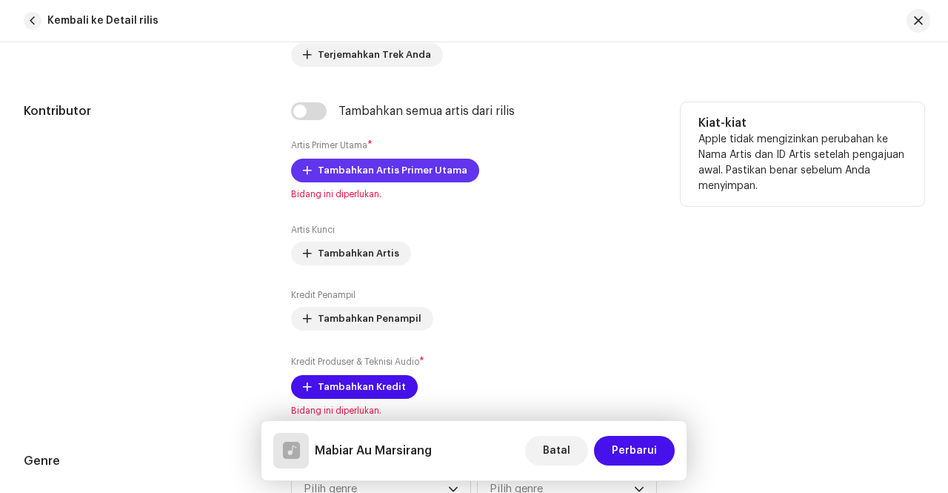
scroll to position [889, 0]
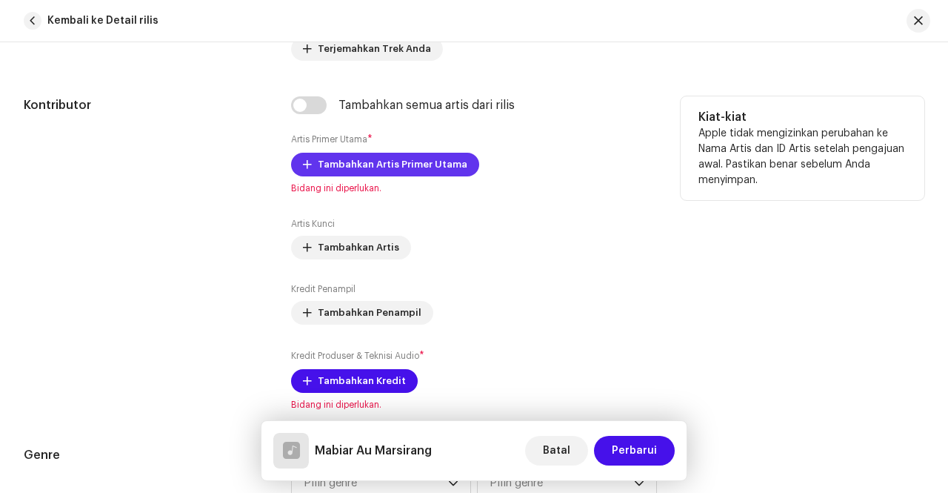
click at [299, 153] on button "Tambahkan Artis Primer Utama" at bounding box center [385, 165] width 188 height 24
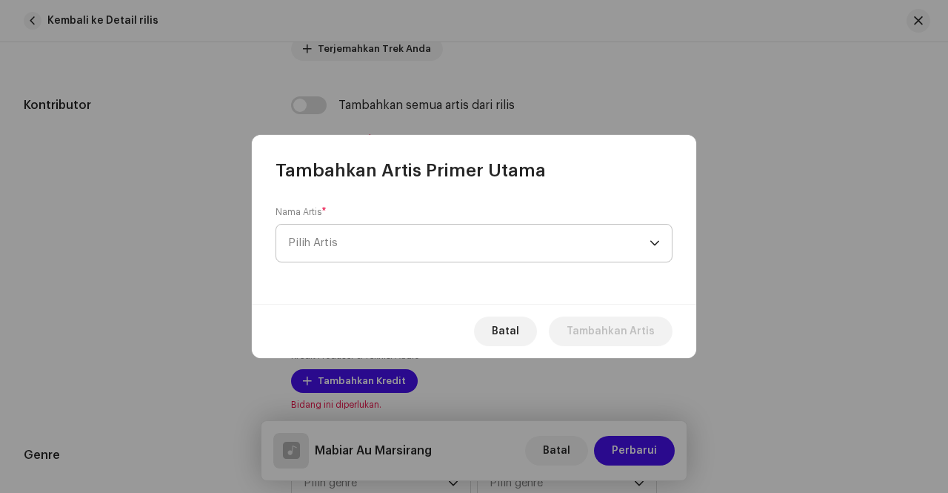
click at [649, 247] on span "Pilih Artis" at bounding box center [469, 243] width 362 height 37
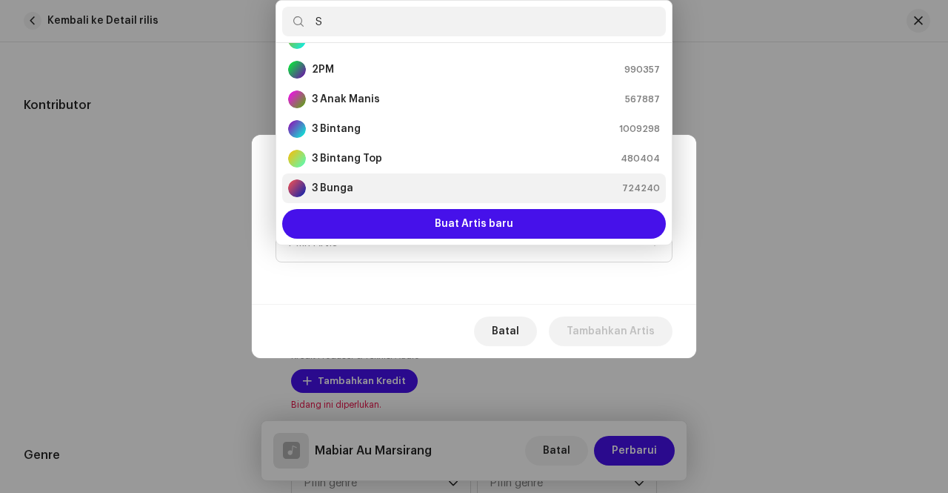
scroll to position [0, 0]
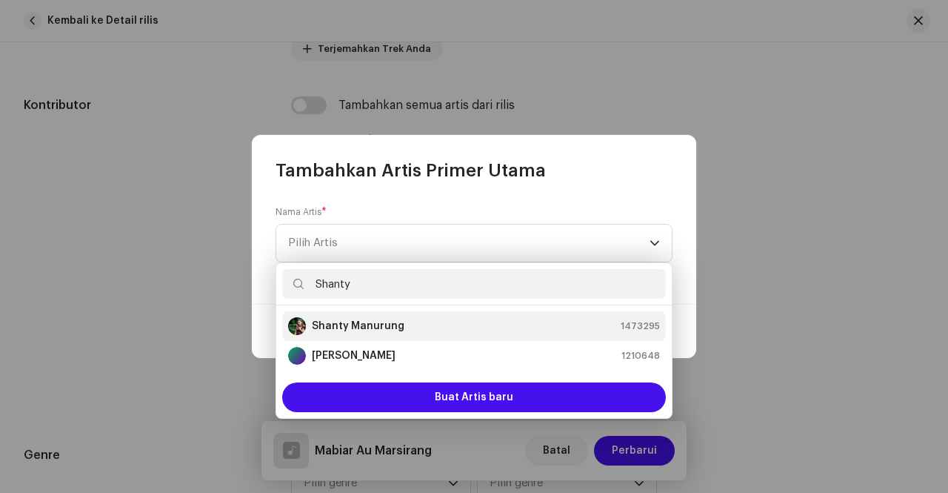
type input "Shanty"
click at [373, 329] on strong "Shanty Manurung" at bounding box center [358, 326] width 93 height 15
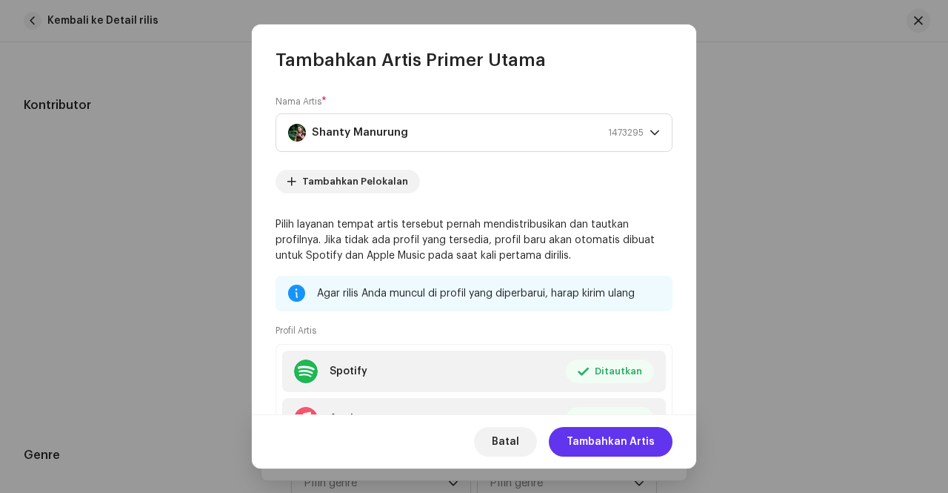
click at [652, 435] on span "Tambahkan Artis" at bounding box center [611, 442] width 88 height 30
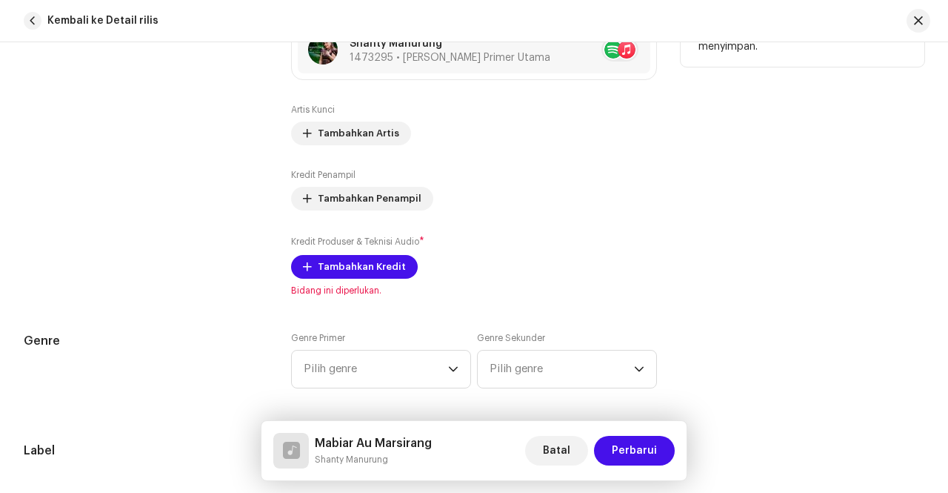
scroll to position [1037, 0]
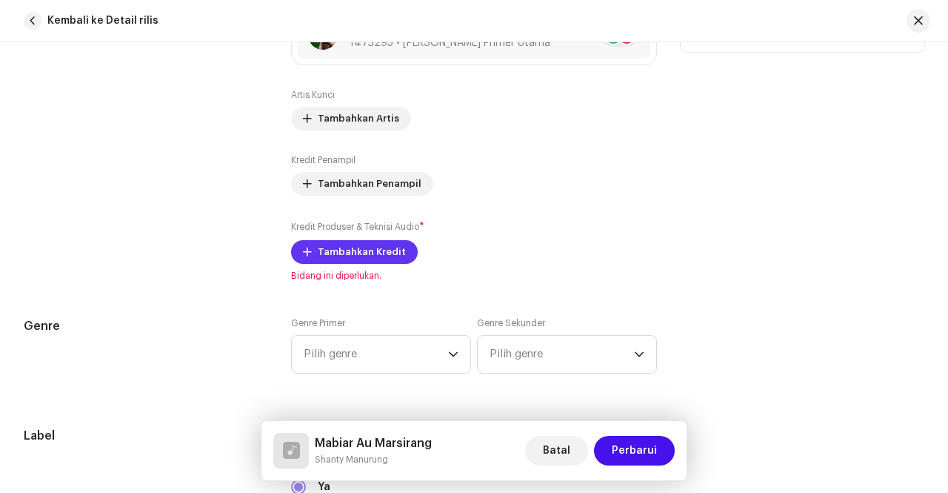
click at [318, 242] on span "Tambahkan Kredit" at bounding box center [362, 252] width 88 height 30
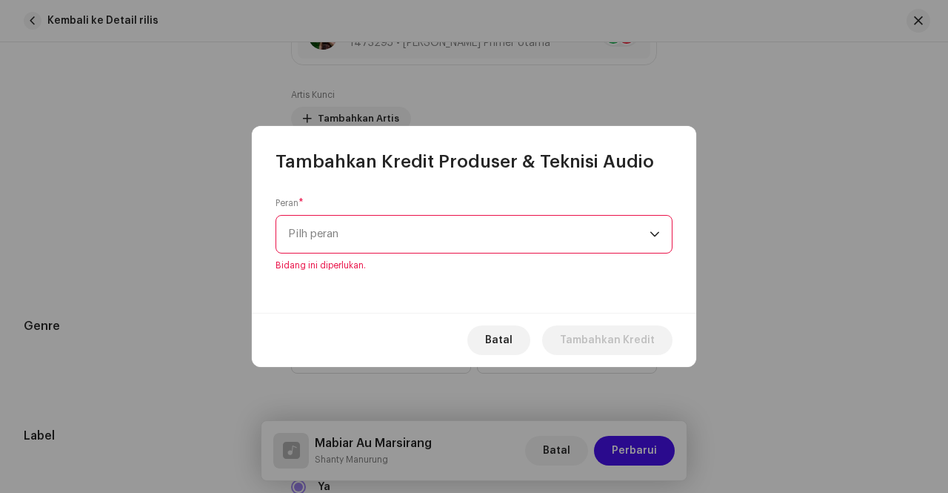
click at [665, 246] on p-select "Pilh peran" at bounding box center [474, 234] width 397 height 39
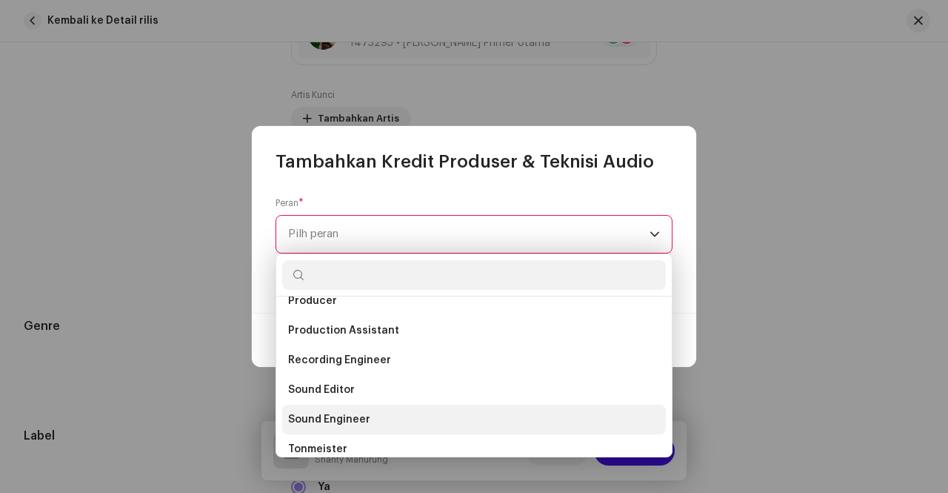
scroll to position [578, 0]
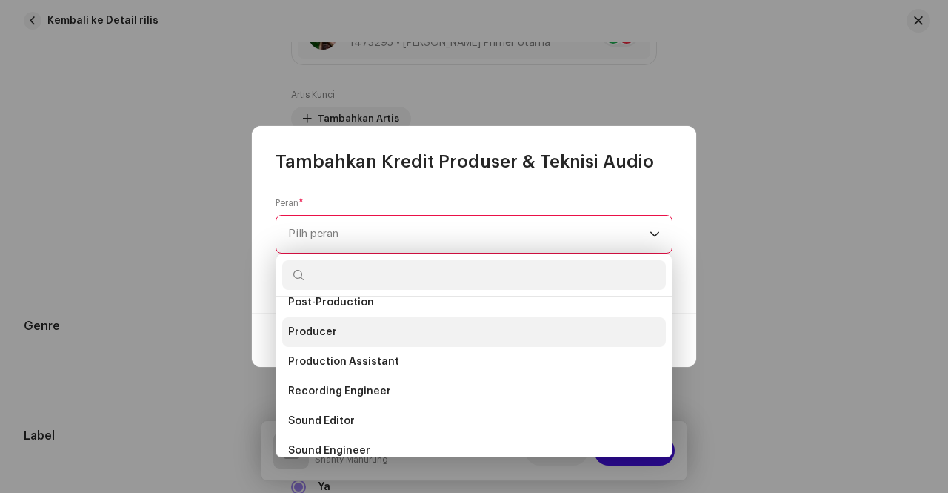
click at [348, 332] on li "Producer" at bounding box center [474, 332] width 384 height 30
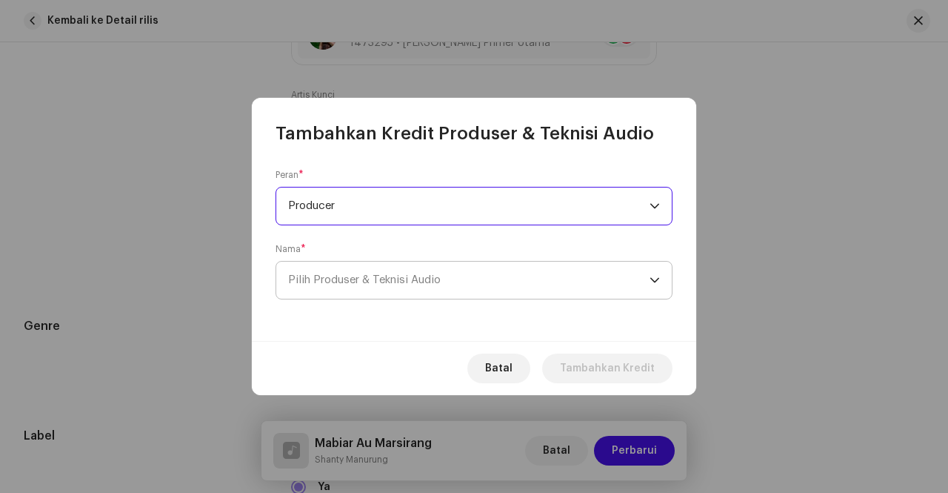
click at [496, 286] on span "Pilih Produser & Teknisi Audio" at bounding box center [469, 280] width 362 height 37
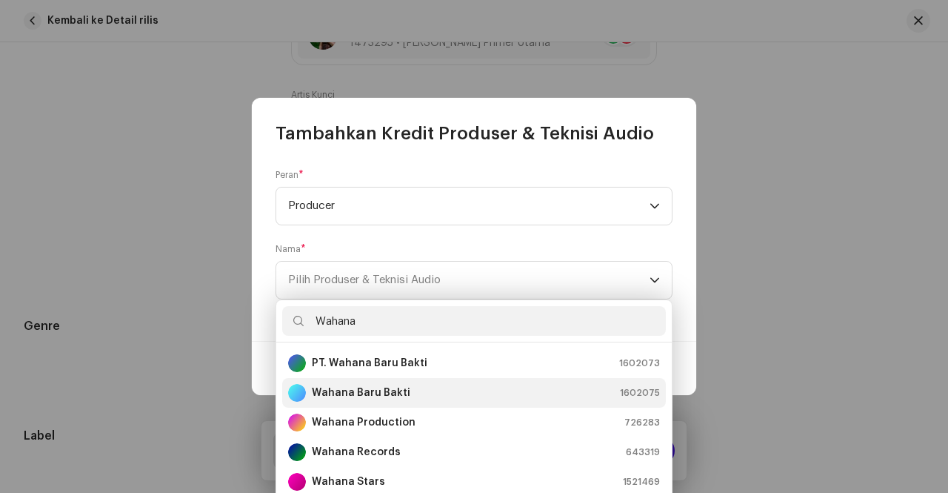
type input "Wahana"
click at [366, 385] on div "Wahana Baru Bakti" at bounding box center [349, 393] width 122 height 18
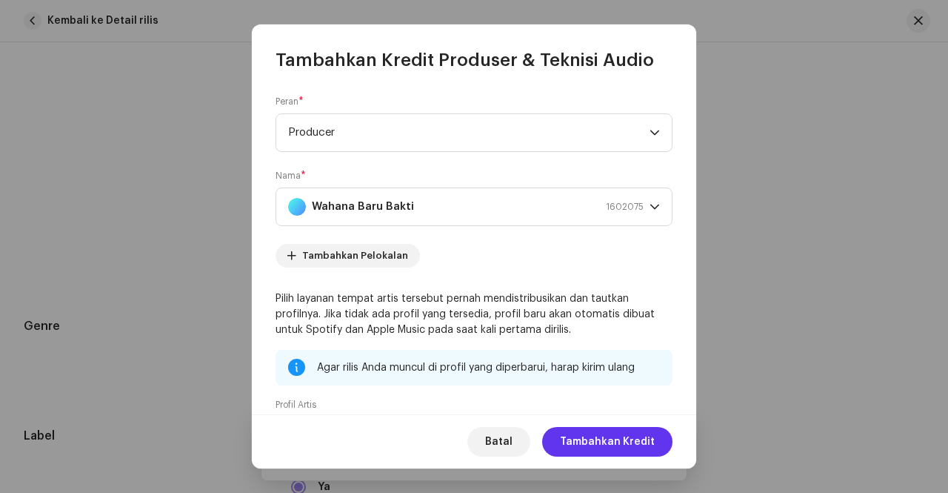
click at [635, 447] on span "Tambahkan Kredit" at bounding box center [607, 442] width 95 height 30
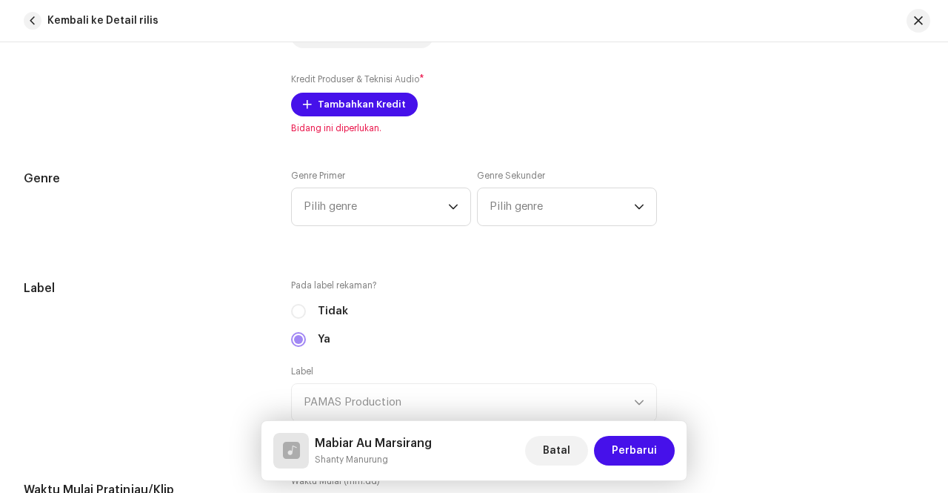
scroll to position [1186, 0]
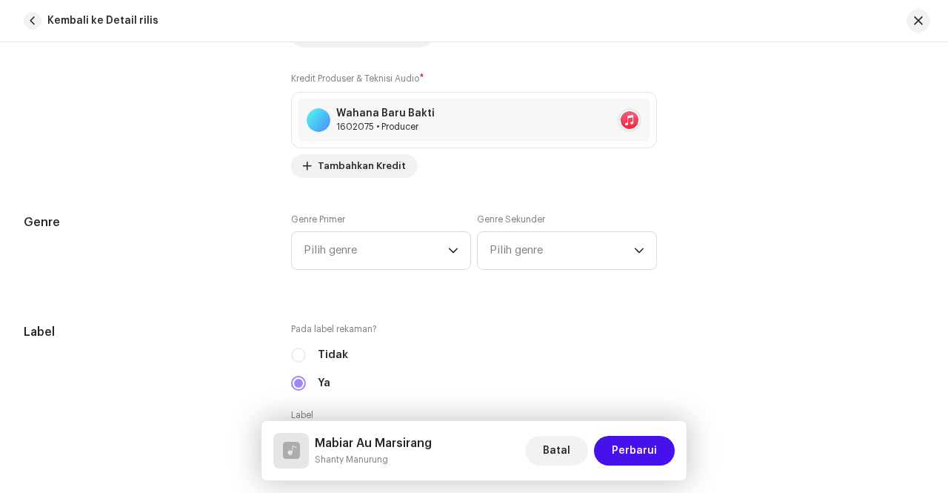
click at [438, 216] on div "Genre Primer Pilih genre" at bounding box center [381, 241] width 180 height 56
click at [442, 251] on span "Pilih genre" at bounding box center [376, 250] width 144 height 37
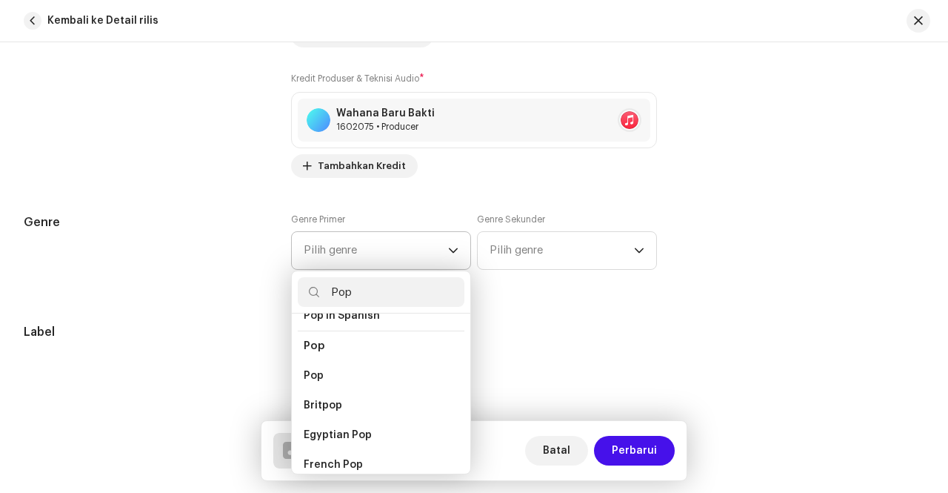
scroll to position [519, 0]
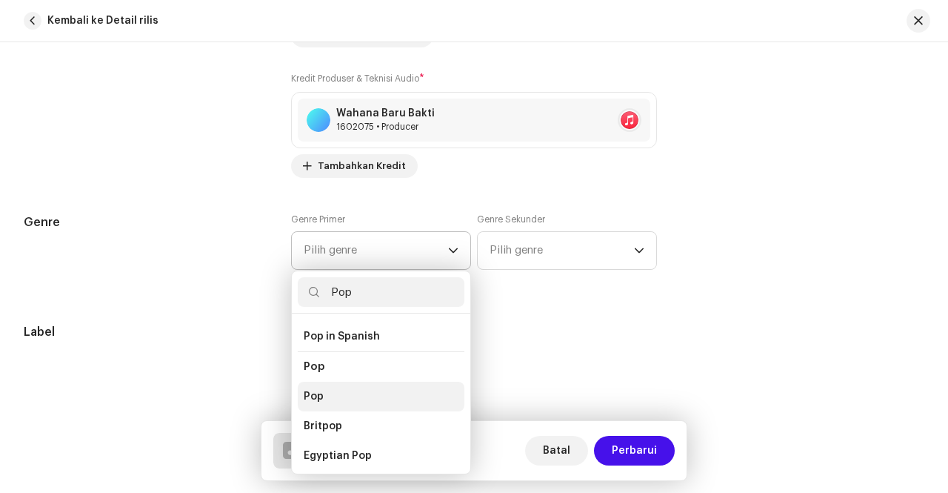
type input "Pop"
click at [358, 382] on li "Pop" at bounding box center [381, 397] width 167 height 30
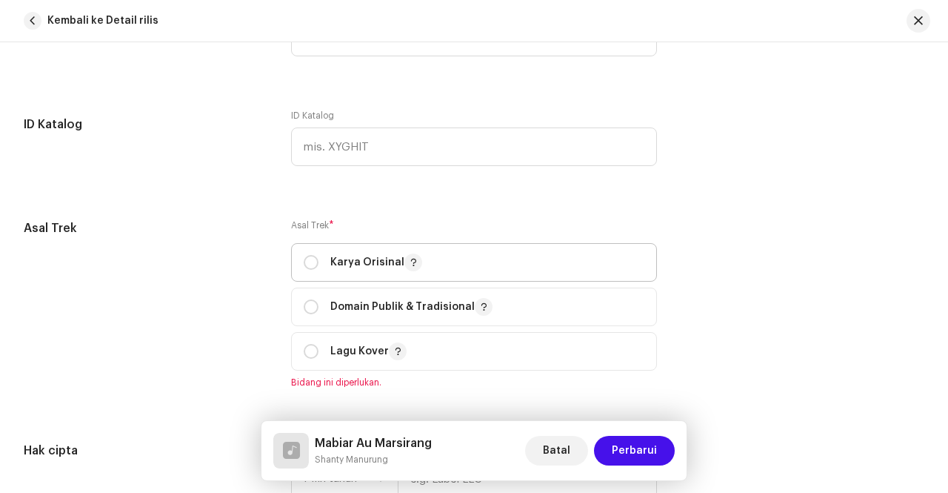
click at [352, 272] on span "Karya Orisinal" at bounding box center [474, 262] width 341 height 37
radio input "true"
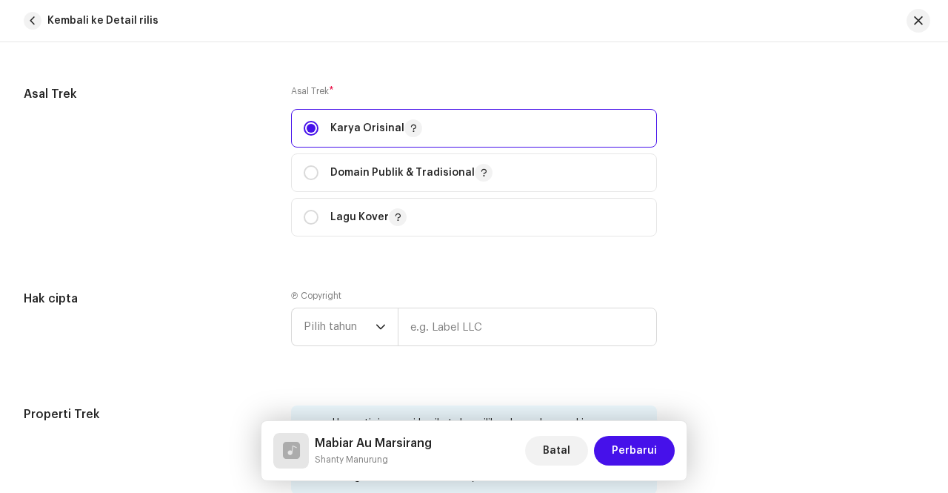
scroll to position [1927, 0]
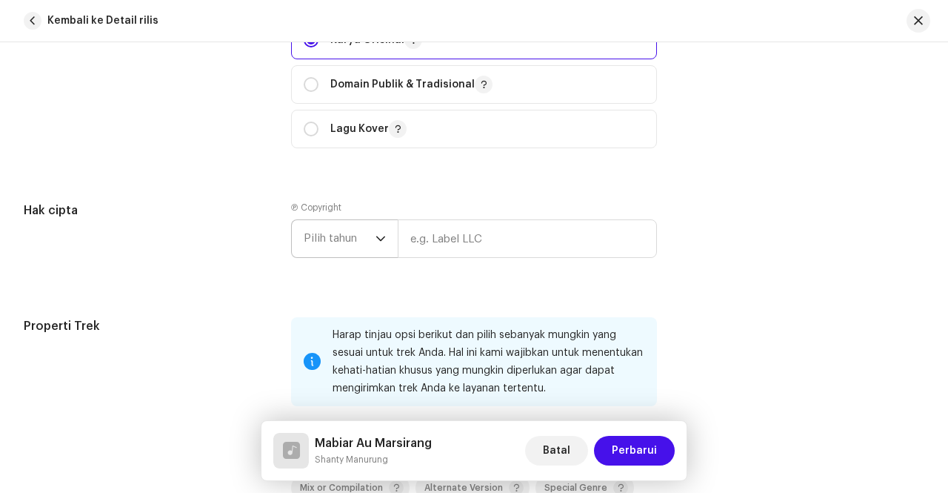
click at [376, 247] on div "dropdown trigger" at bounding box center [381, 238] width 10 height 37
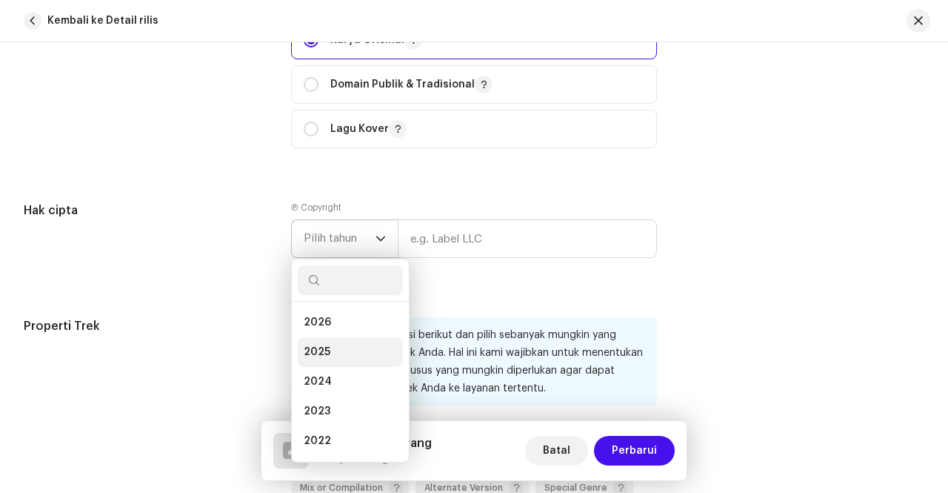
click at [339, 342] on li "2025" at bounding box center [350, 352] width 105 height 30
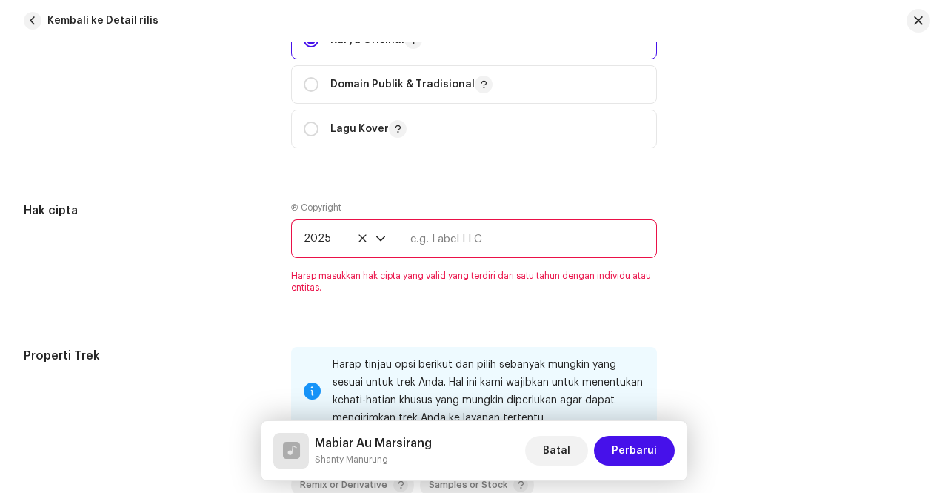
click at [498, 248] on input "text" at bounding box center [527, 238] width 259 height 39
type input "PAMAS Production"
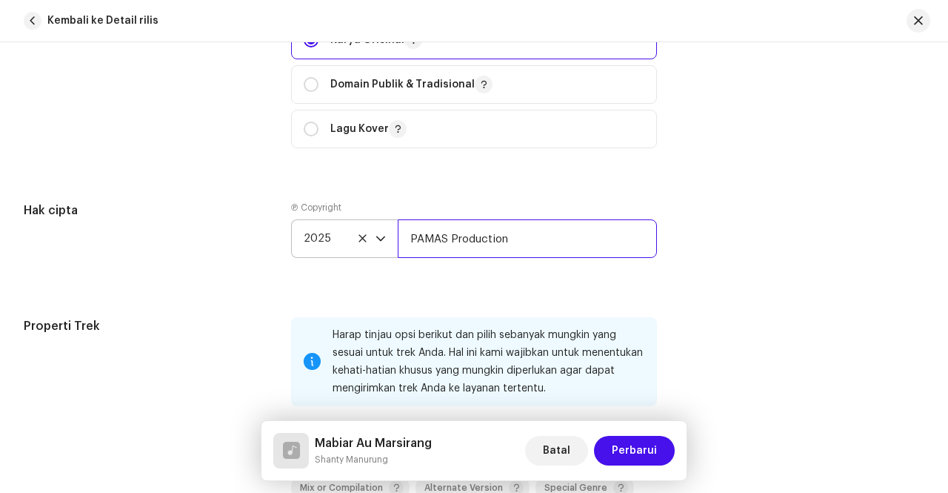
scroll to position [2149, 0]
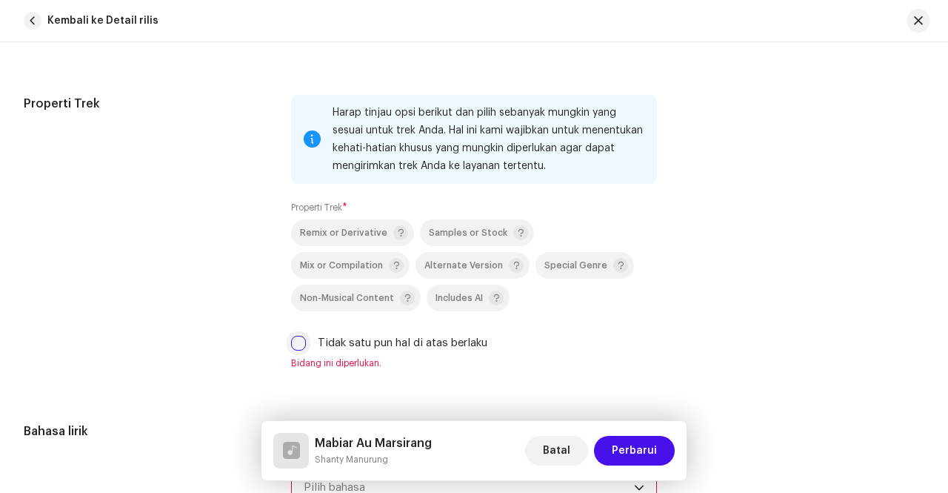
click at [298, 336] on input "Tidak satu pun hal di atas berlaku" at bounding box center [298, 343] width 15 height 15
checkbox input "true"
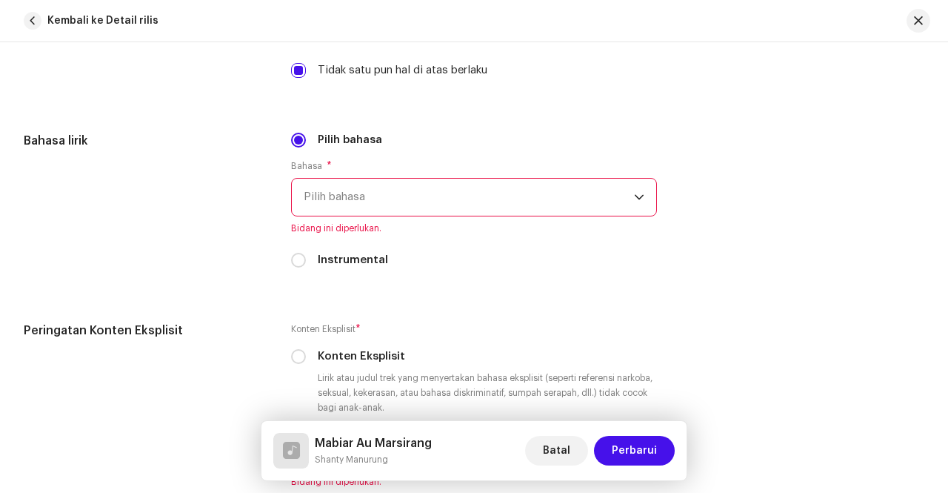
scroll to position [2445, 0]
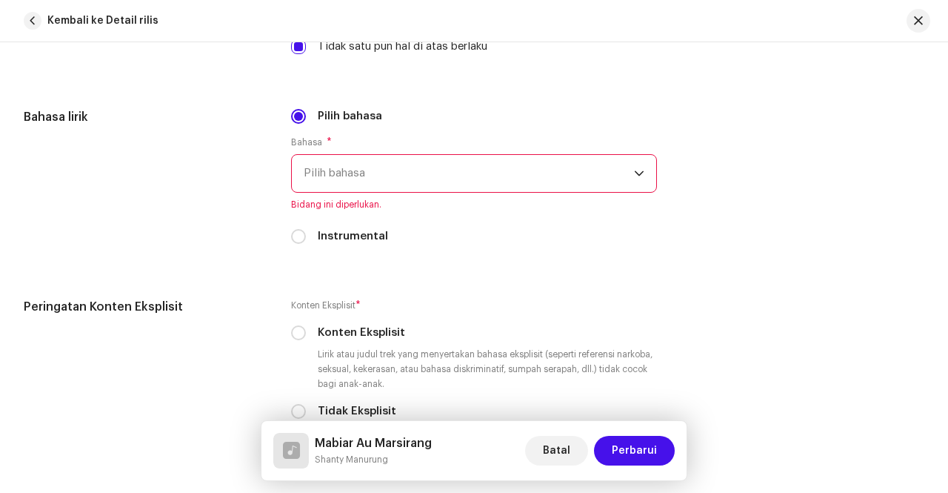
click at [540, 166] on span "Pilih bahasa" at bounding box center [469, 173] width 330 height 37
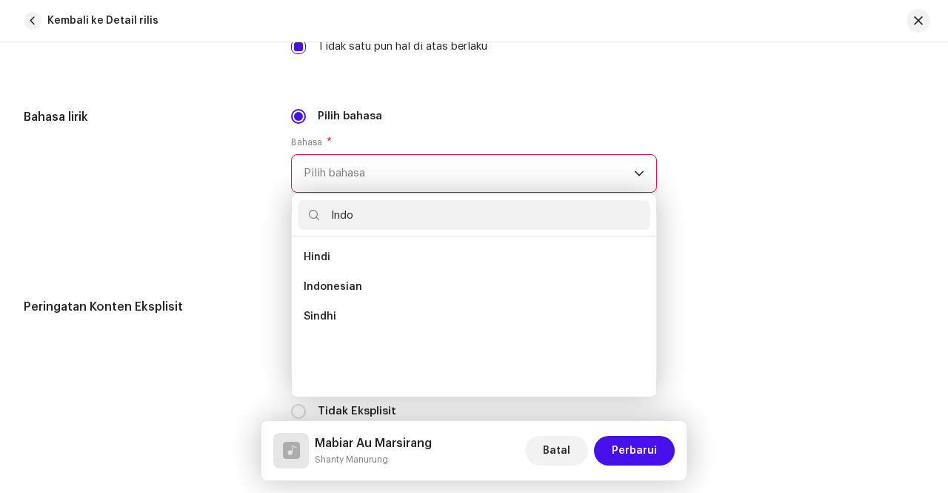
scroll to position [0, 0]
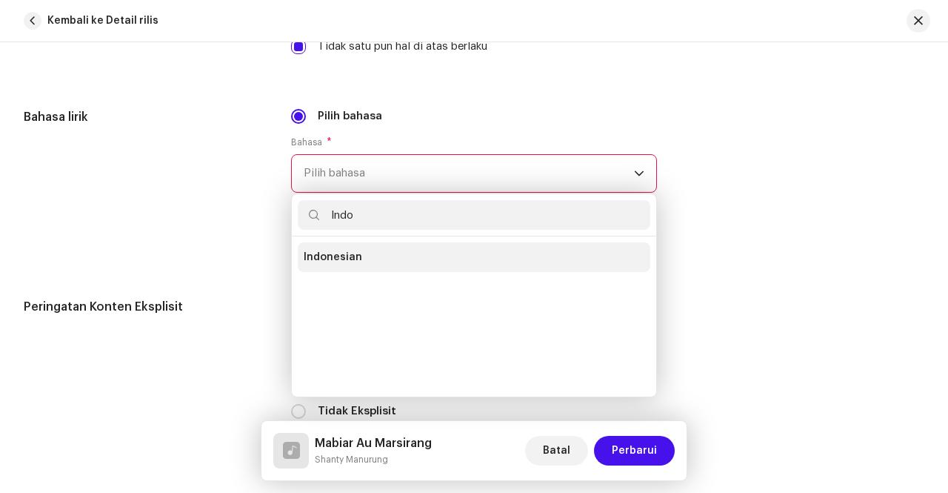
type input "Indo"
click at [365, 253] on li "Indonesian" at bounding box center [474, 257] width 353 height 30
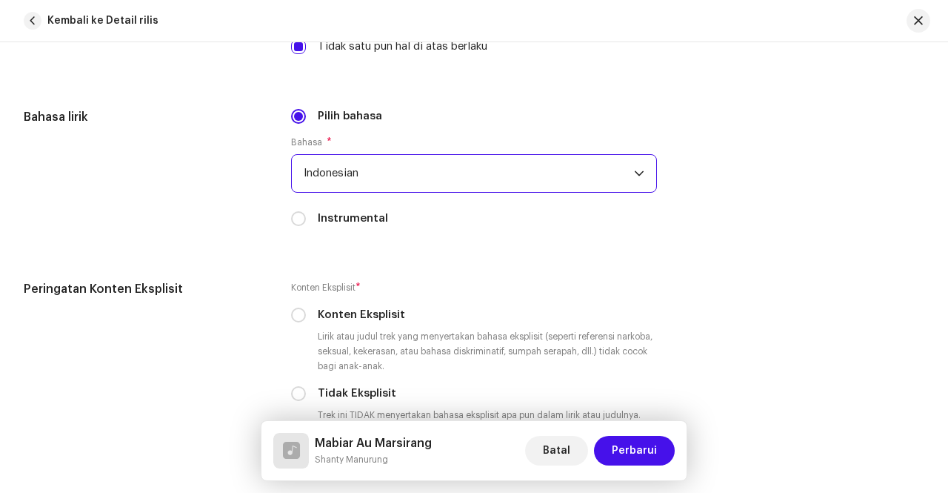
click at [193, 179] on div "Bahasa lirik" at bounding box center [146, 176] width 244 height 136
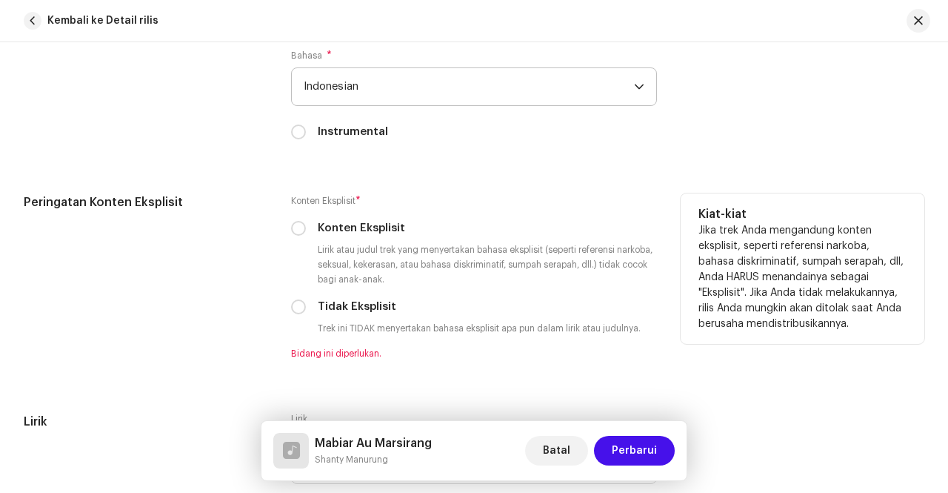
scroll to position [2593, 0]
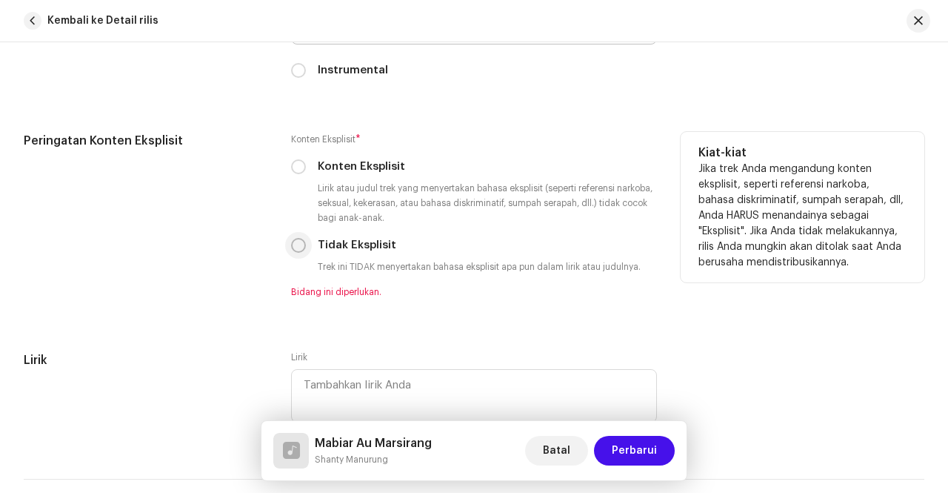
click at [301, 241] on input "Tidak Eksplisit" at bounding box center [298, 245] width 15 height 15
radio input "true"
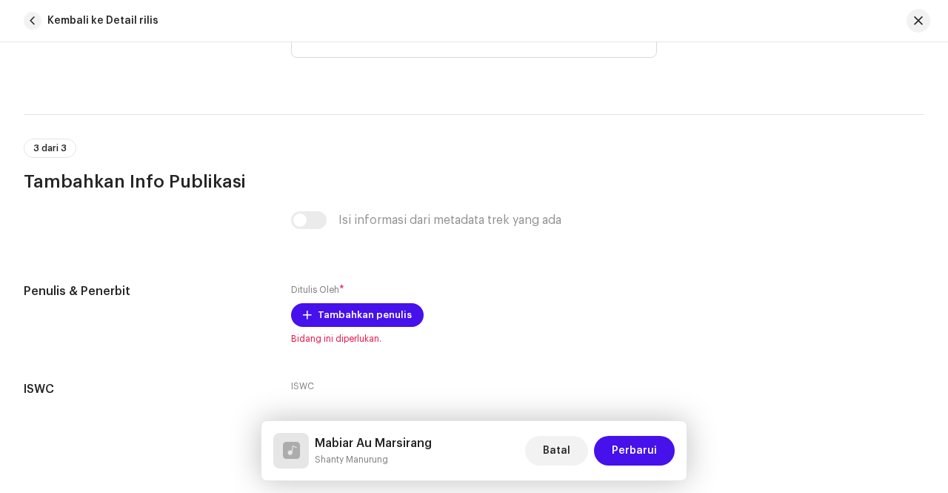
scroll to position [2964, 0]
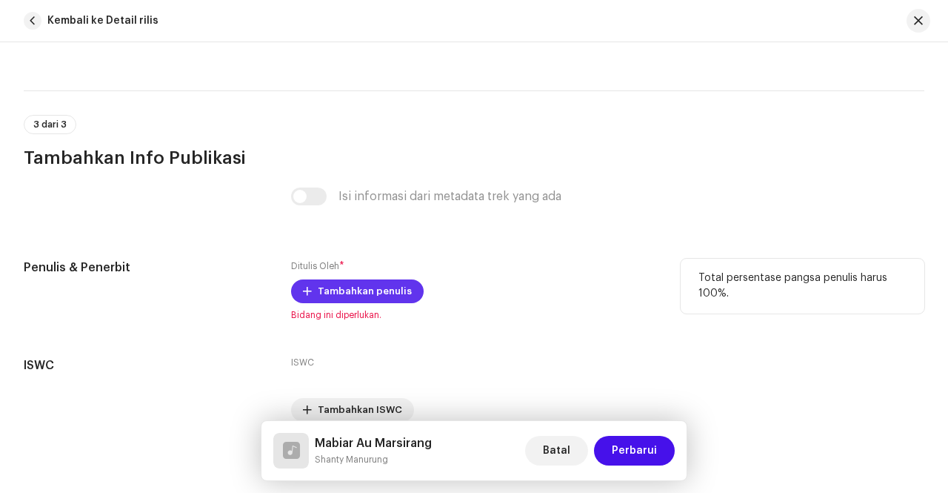
click at [304, 285] on span at bounding box center [307, 291] width 9 height 12
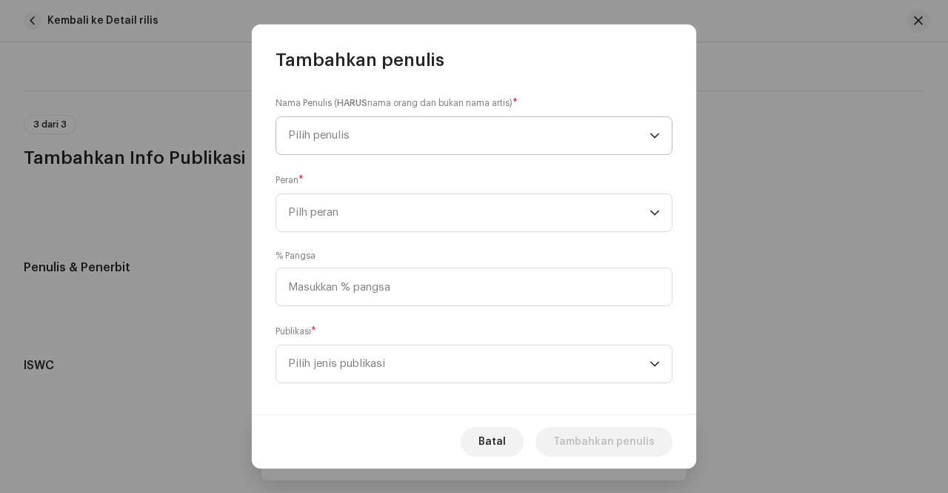
click at [422, 126] on span "Pilih penulis" at bounding box center [469, 135] width 362 height 37
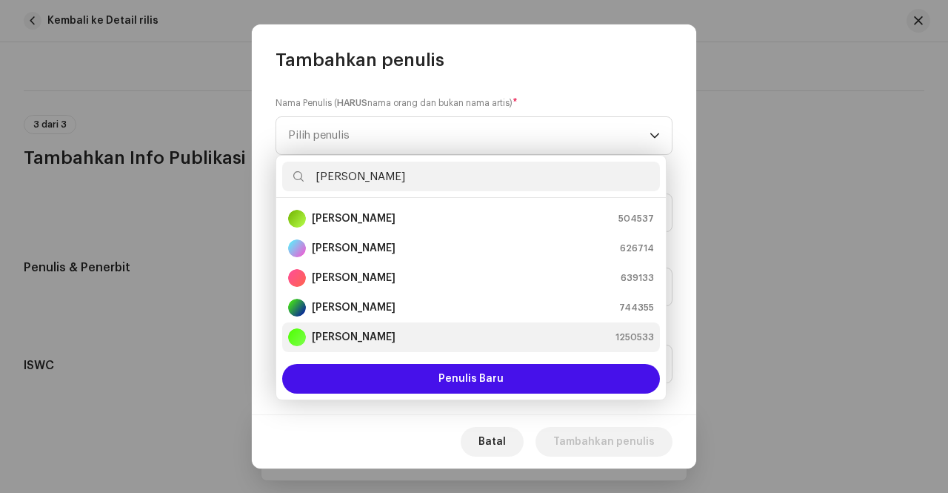
type input "[PERSON_NAME]"
click at [390, 330] on div "[PERSON_NAME] 1250533" at bounding box center [471, 337] width 366 height 18
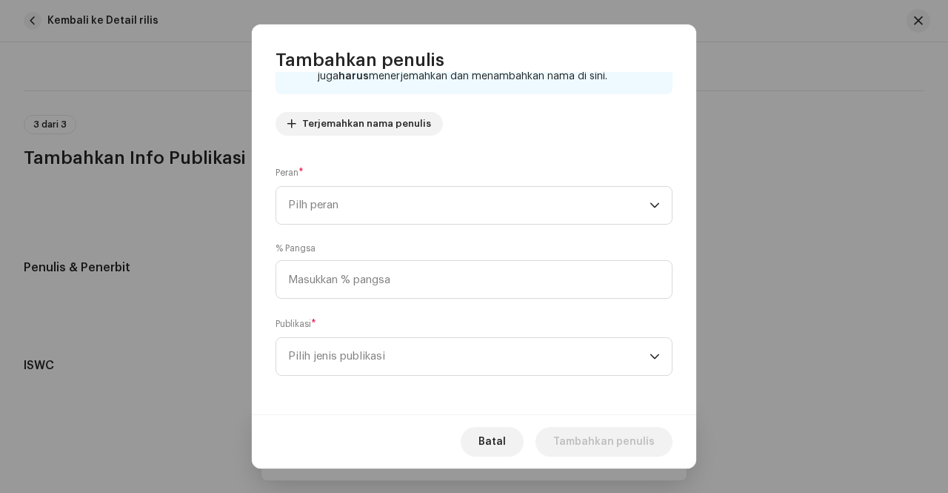
scroll to position [147, 0]
click at [650, 198] on icon "dropdown trigger" at bounding box center [655, 202] width 10 height 10
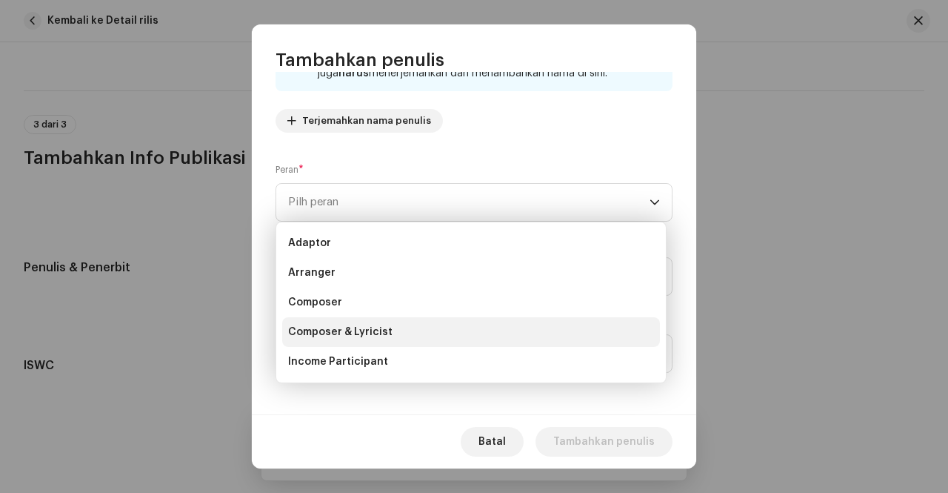
click at [392, 330] on li "Composer & Lyricist" at bounding box center [471, 332] width 378 height 30
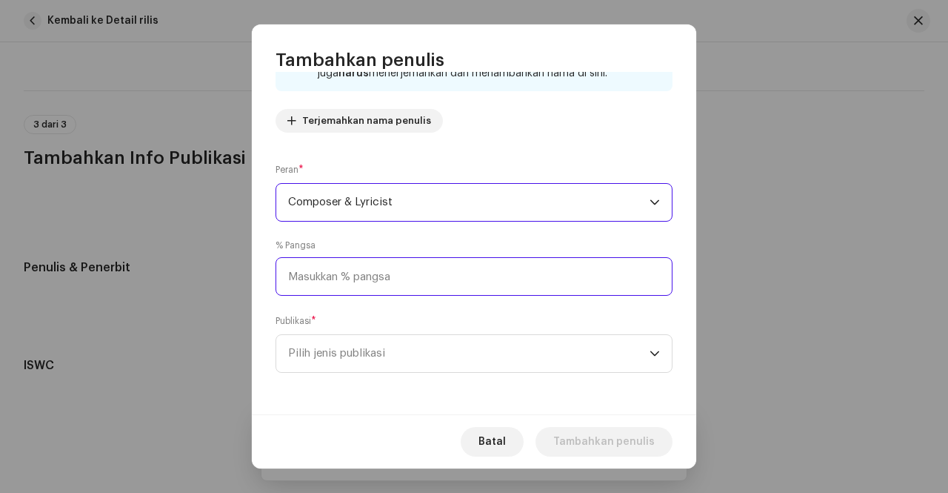
click at [393, 282] on input at bounding box center [474, 276] width 397 height 39
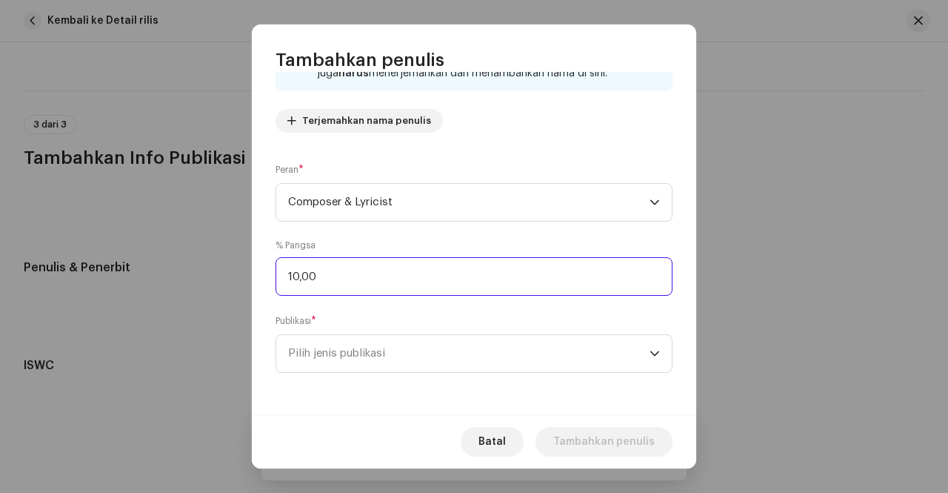
type input "100,00"
click at [485, 383] on div "Nama Penulis ( HARUS nama orang [PERSON_NAME] bukan nama [PERSON_NAME]) * [PERS…" at bounding box center [474, 243] width 445 height 342
click at [491, 355] on span "Pilih jenis publikasi" at bounding box center [469, 353] width 362 height 37
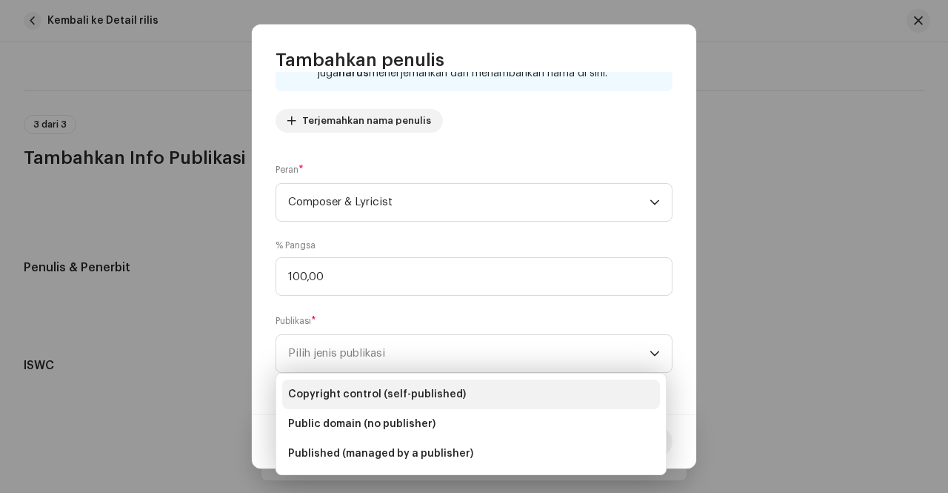
click at [457, 386] on li "Copyright control (self-published)" at bounding box center [471, 394] width 378 height 30
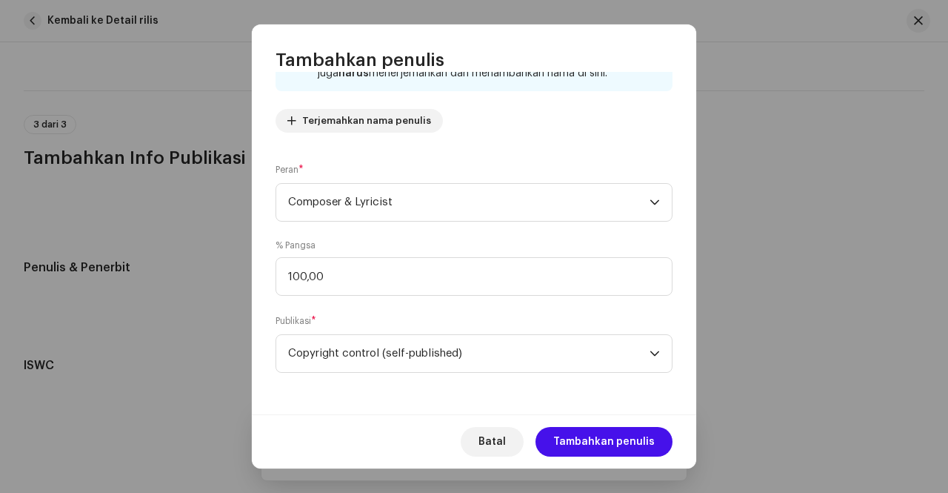
click at [630, 425] on div "Batal Tambahkan penulis" at bounding box center [474, 441] width 445 height 54
click at [631, 435] on span "Tambahkan penulis" at bounding box center [605, 442] width 102 height 30
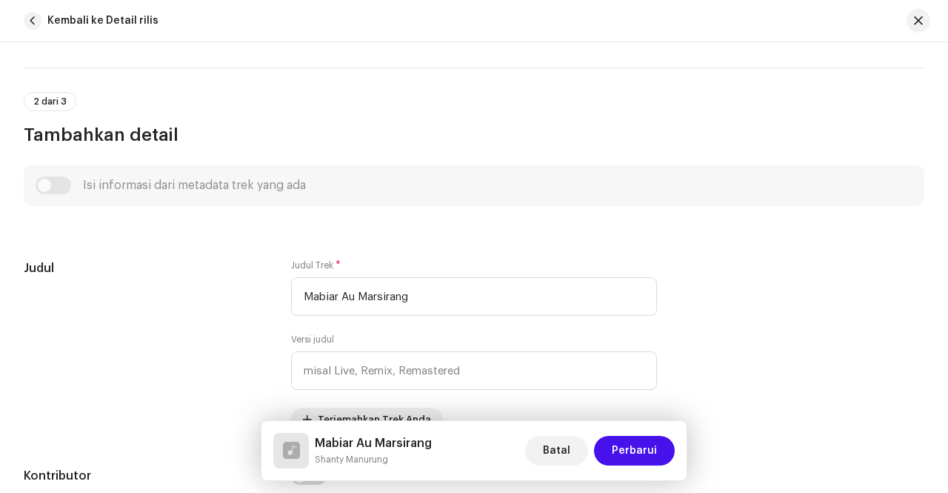
scroll to position [222, 0]
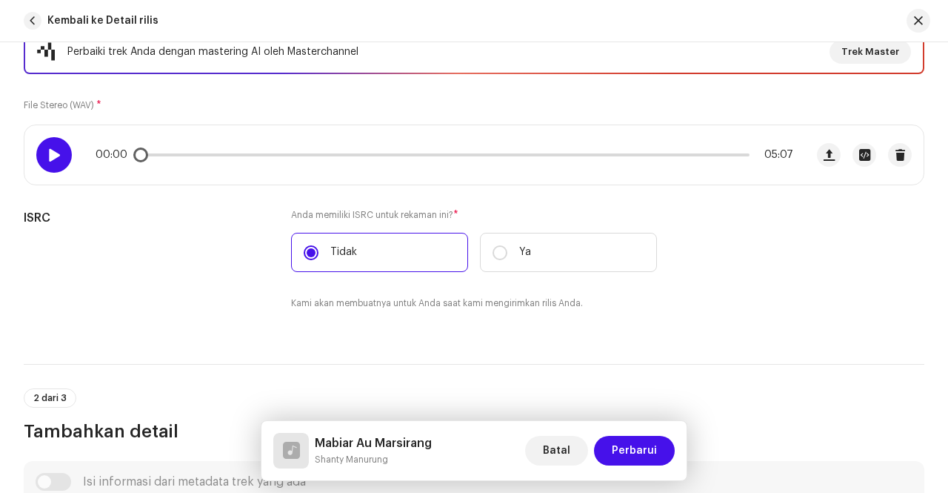
click at [64, 161] on div at bounding box center [54, 155] width 36 height 36
click at [348, 158] on div "00:00 05:07" at bounding box center [445, 155] width 698 height 12
click at [327, 158] on div "00:00 05:07" at bounding box center [445, 155] width 698 height 12
click at [336, 155] on p-slider at bounding box center [444, 154] width 611 height 3
click at [58, 162] on div at bounding box center [54, 155] width 36 height 36
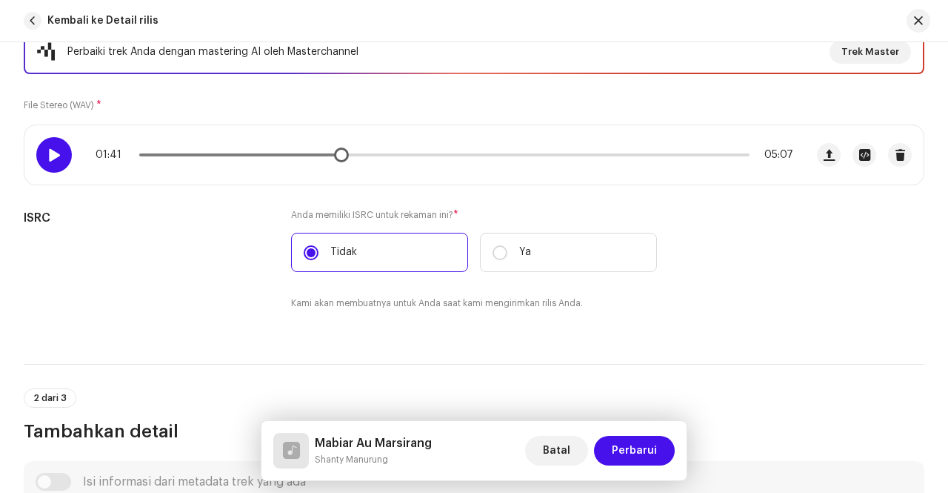
click at [60, 158] on span at bounding box center [54, 155] width 13 height 12
drag, startPoint x: 348, startPoint y: 156, endPoint x: 382, endPoint y: 162, distance: 34.5
click at [379, 162] on div "02:01 05:07" at bounding box center [414, 154] width 781 height 59
drag, startPoint x: 380, startPoint y: 154, endPoint x: 393, endPoint y: 157, distance: 12.9
click at [390, 157] on span at bounding box center [383, 154] width 15 height 15
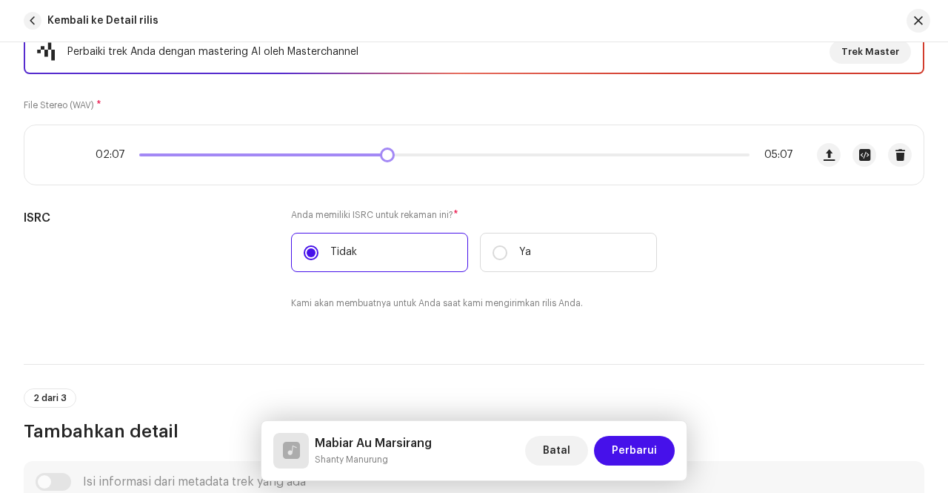
drag, startPoint x: 394, startPoint y: 157, endPoint x: 379, endPoint y: 162, distance: 16.4
click at [379, 162] on div "02:07 05:07" at bounding box center [414, 154] width 781 height 59
click at [380, 160] on span at bounding box center [387, 154] width 15 height 15
click at [372, 155] on span at bounding box center [263, 154] width 249 height 3
click at [379, 155] on span at bounding box center [379, 154] width 15 height 15
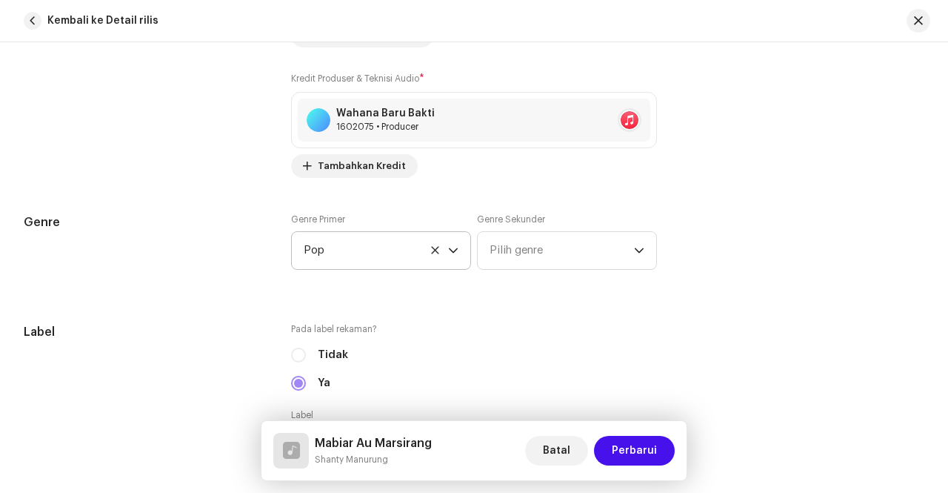
scroll to position [1482, 0]
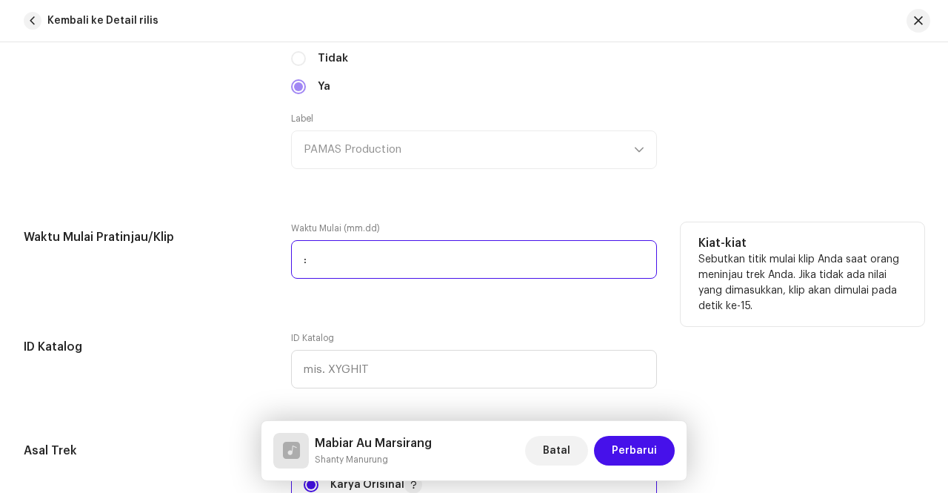
click at [442, 250] on input ":" at bounding box center [474, 259] width 366 height 39
type input "02:04"
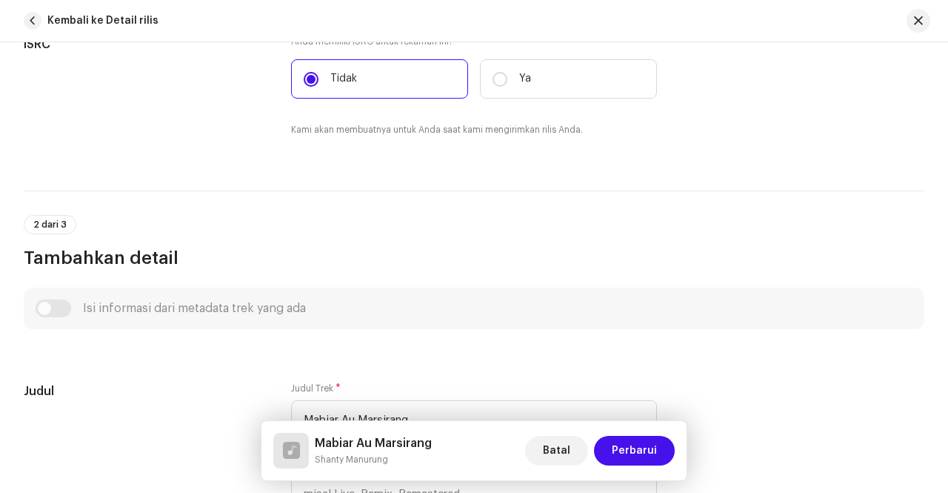
scroll to position [296, 0]
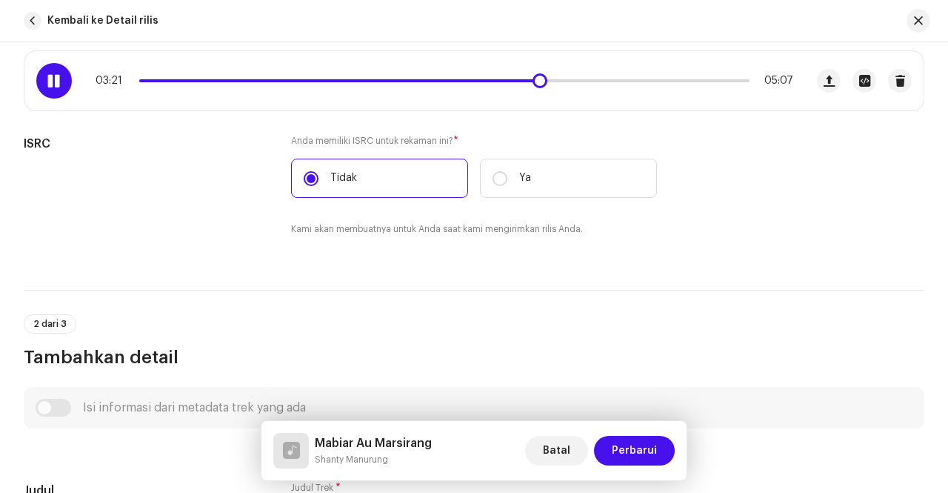
click at [474, 81] on span at bounding box center [338, 80] width 399 height 3
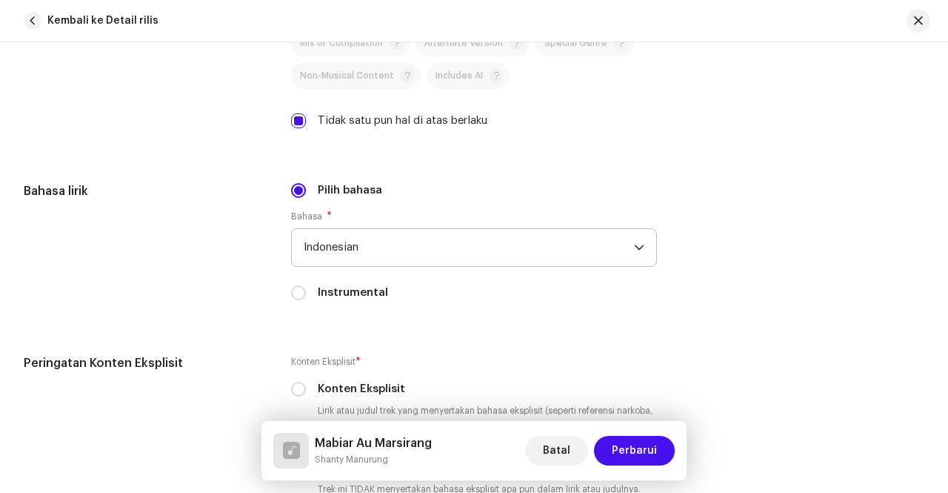
scroll to position [2667, 0]
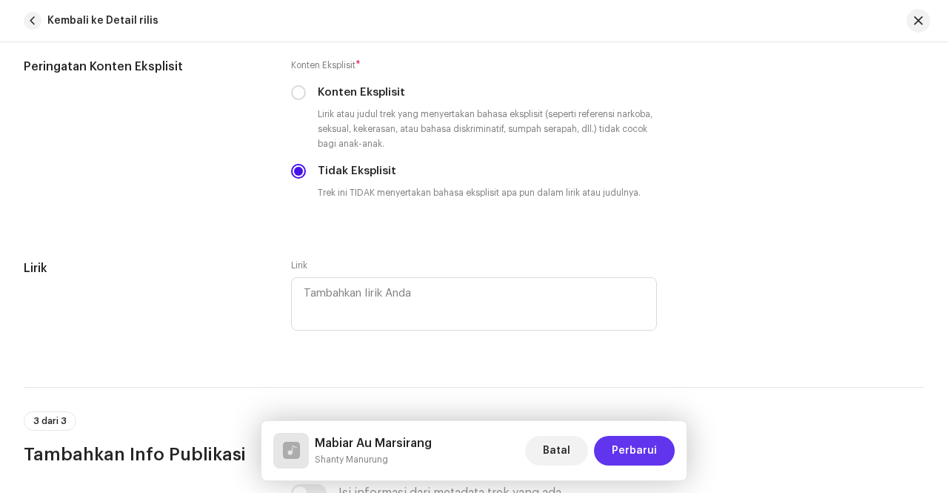
click at [647, 441] on span "Perbarui" at bounding box center [634, 451] width 45 height 30
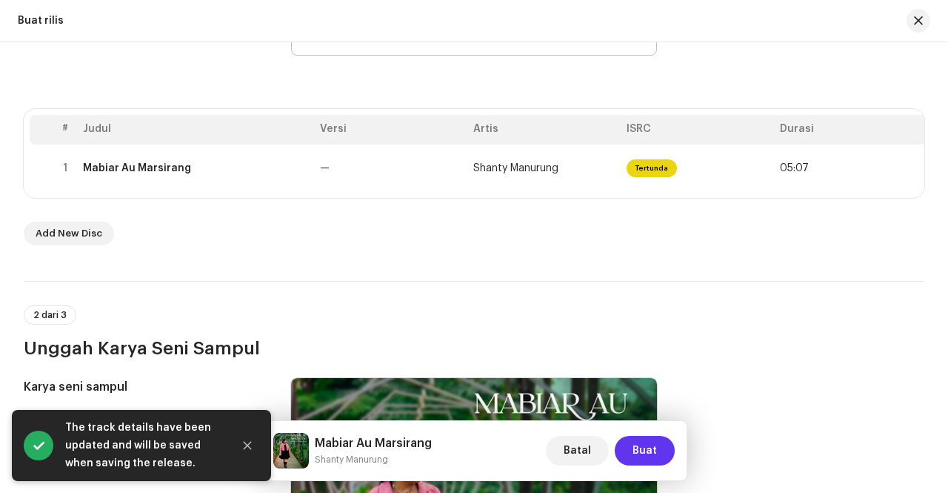
click at [649, 453] on span "Buat" at bounding box center [645, 451] width 24 height 30
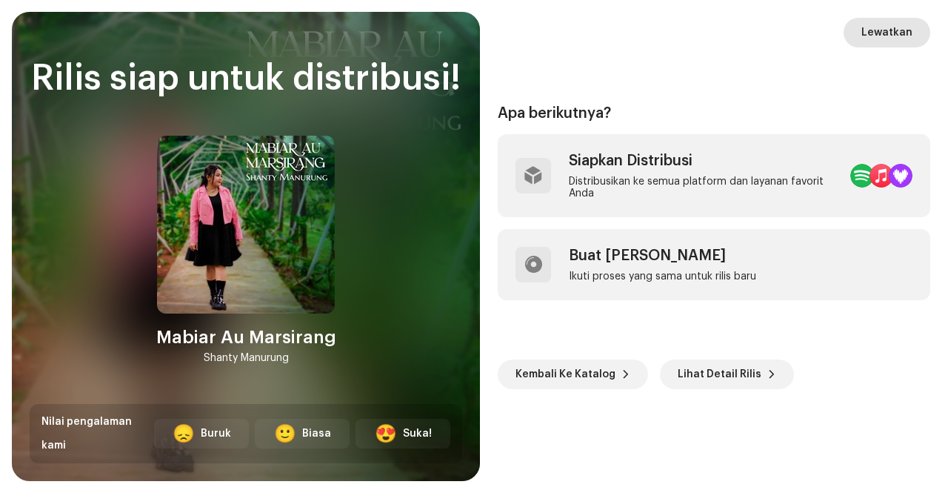
click at [905, 35] on span "Lewatkan" at bounding box center [887, 33] width 51 height 30
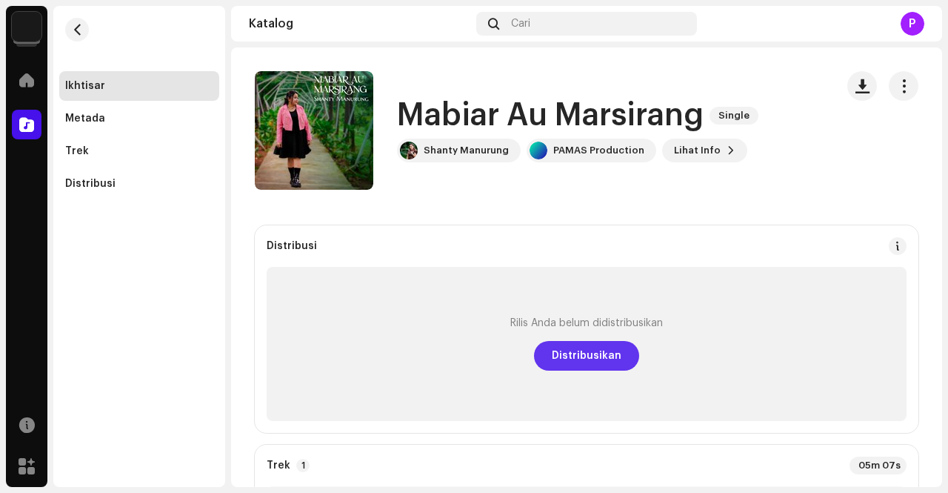
click at [610, 356] on span "Distribusikan" at bounding box center [587, 356] width 70 height 30
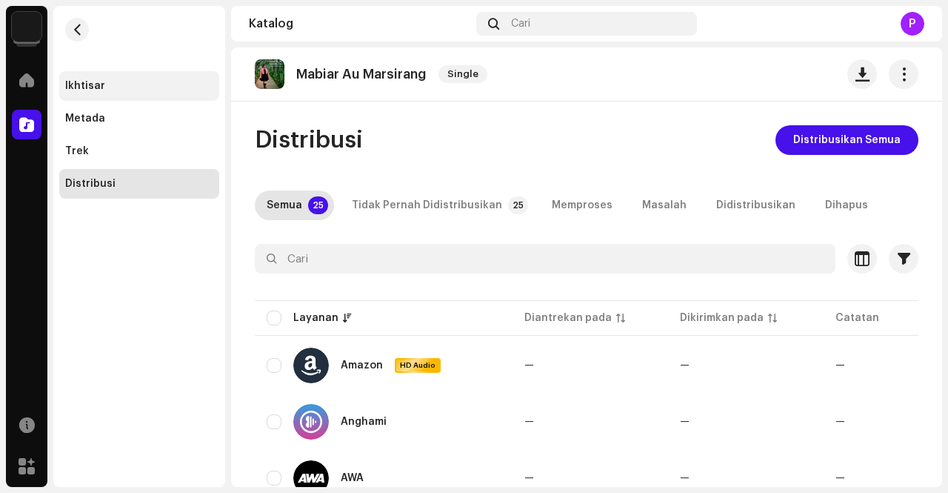
click at [90, 84] on div "Ikhtisar" at bounding box center [85, 86] width 40 height 12
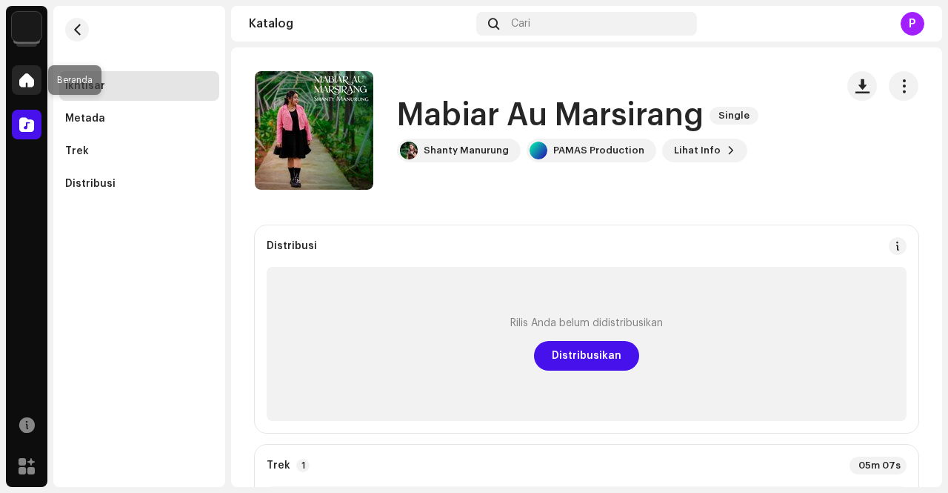
click at [33, 76] on span at bounding box center [26, 80] width 15 height 12
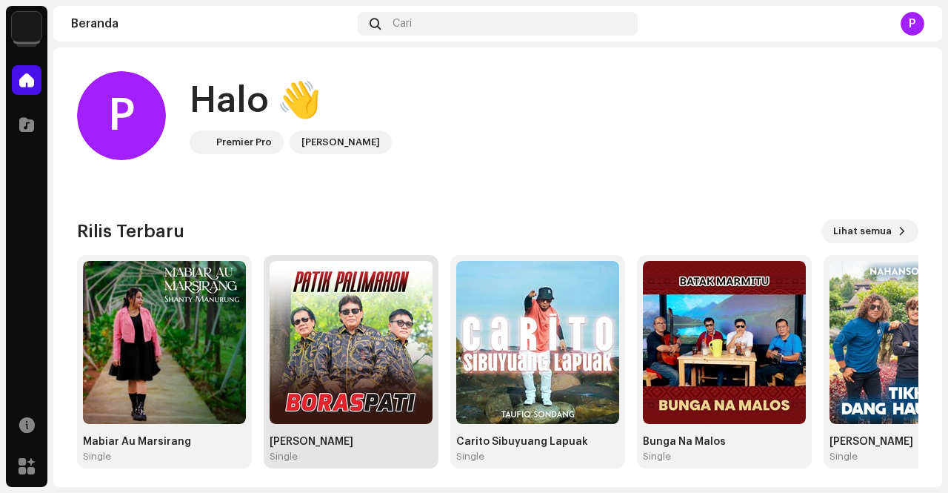
click at [387, 381] on img at bounding box center [351, 342] width 163 height 163
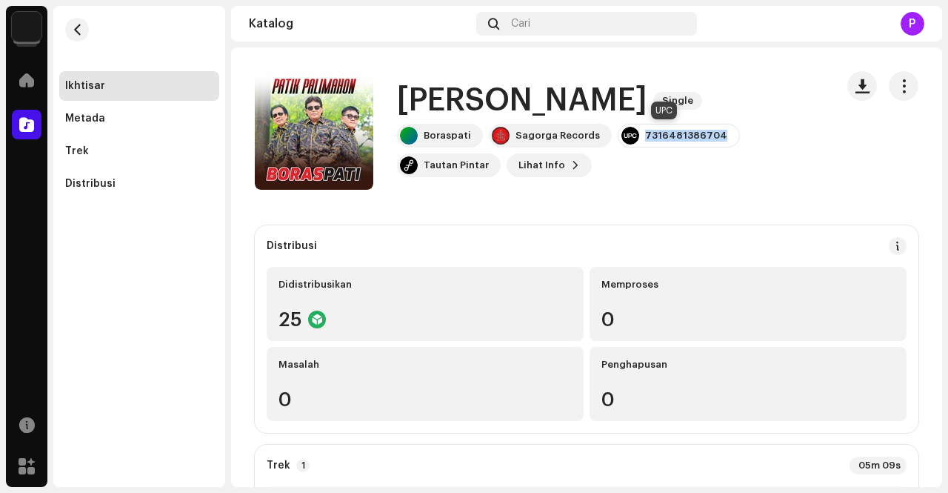
drag, startPoint x: 711, startPoint y: 138, endPoint x: 635, endPoint y: 143, distance: 76.5
click at [635, 143] on div "7316481386704" at bounding box center [679, 136] width 122 height 24
copy div "7316481386704"
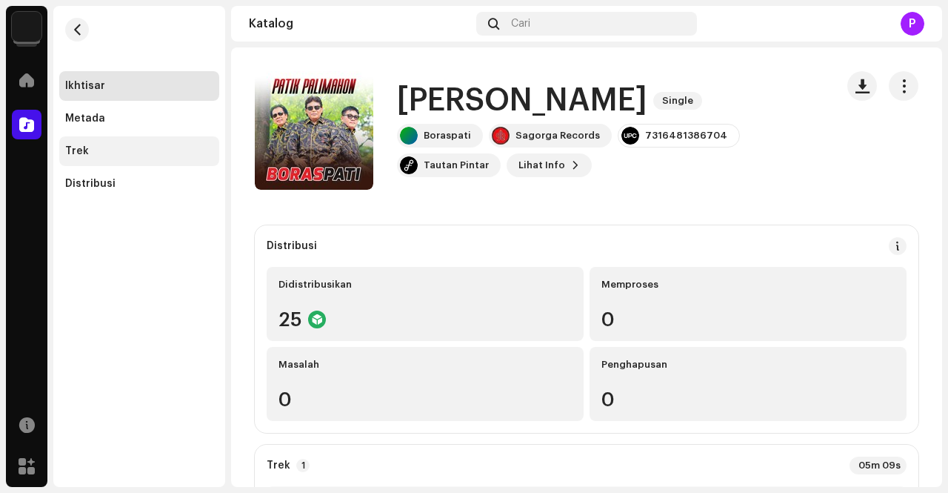
click at [125, 153] on div "Trek" at bounding box center [139, 151] width 148 height 12
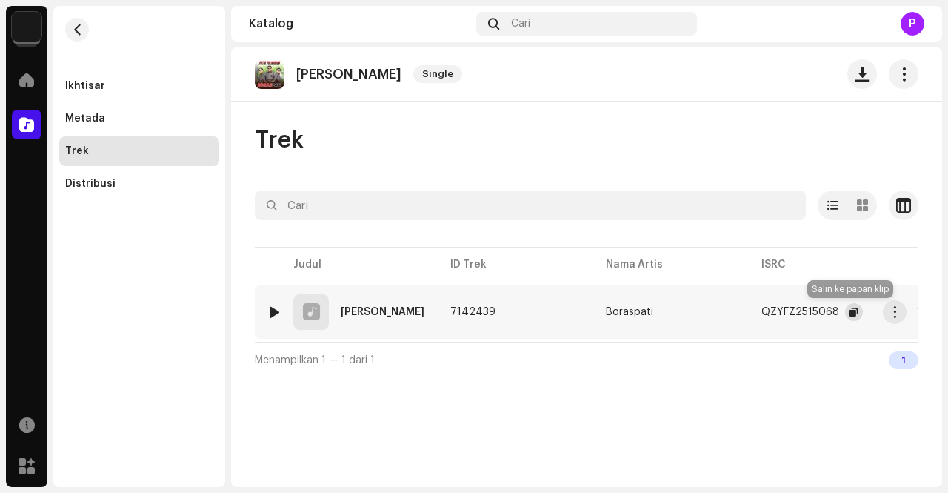
click at [845, 310] on button "button" at bounding box center [854, 312] width 18 height 18
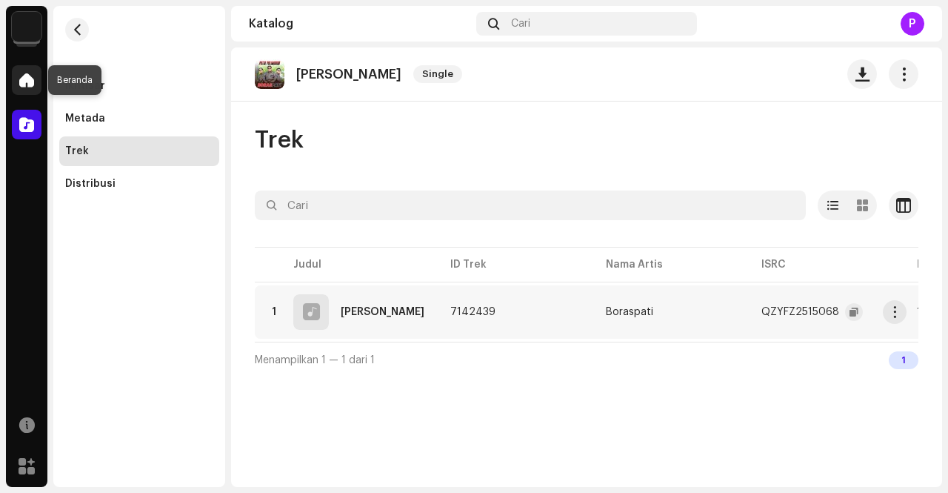
click at [32, 75] on span at bounding box center [26, 80] width 15 height 12
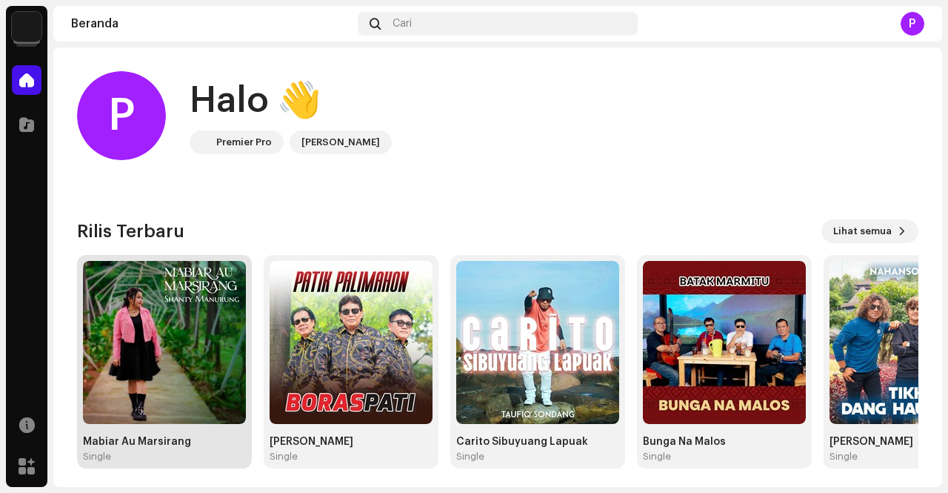
click at [205, 386] on img at bounding box center [164, 342] width 163 height 163
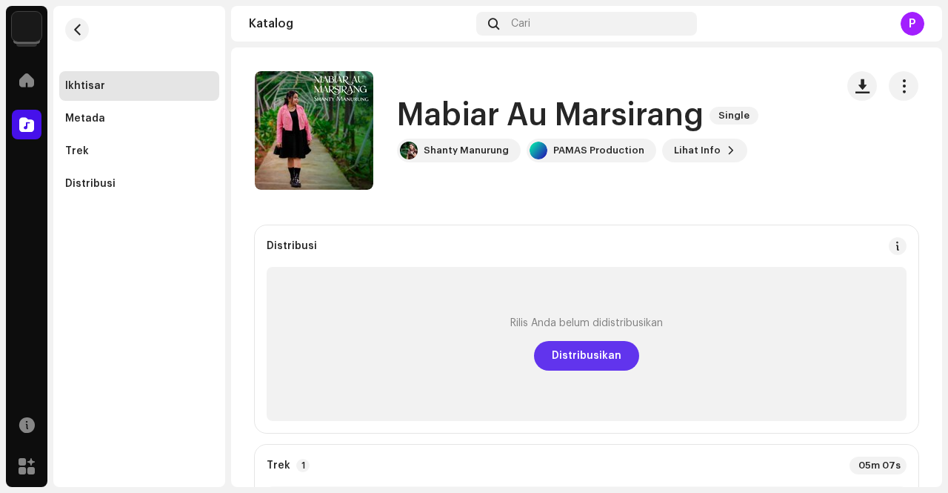
click at [594, 362] on span "Distribusikan" at bounding box center [587, 356] width 70 height 30
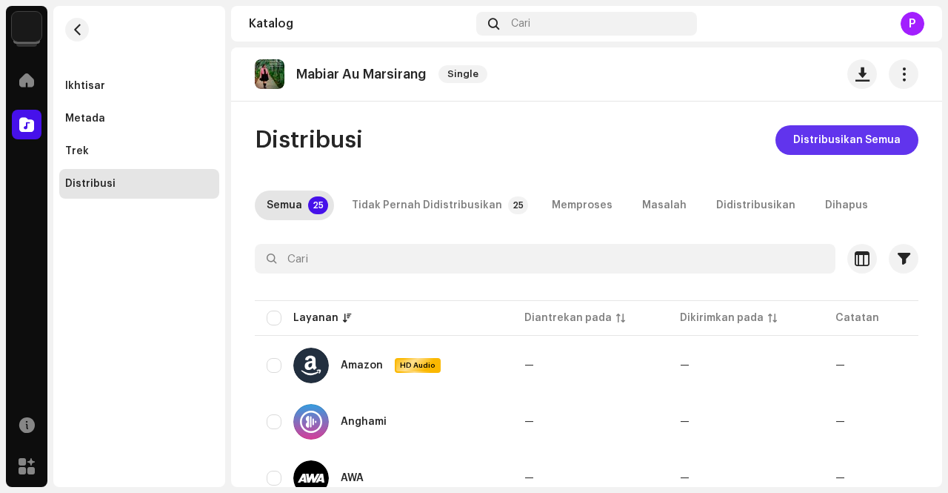
click at [836, 137] on span "Distribusikan Semua" at bounding box center [847, 140] width 107 height 30
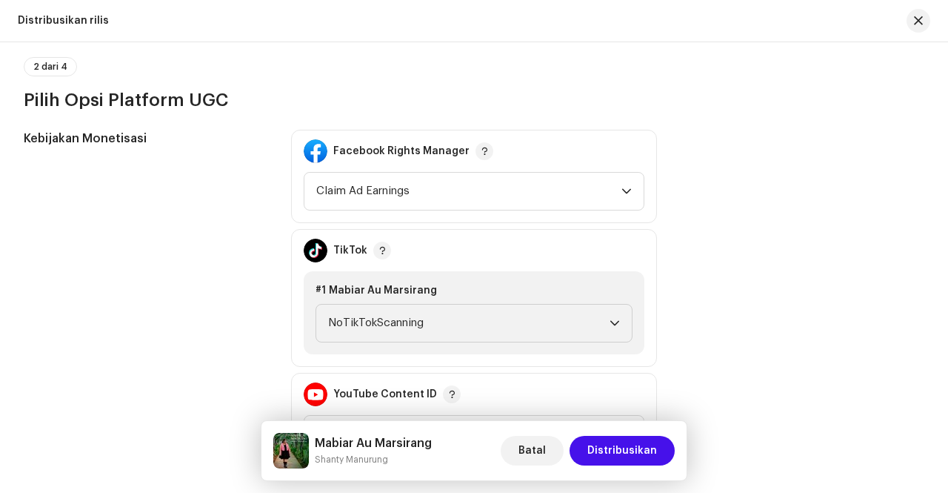
scroll to position [1630, 0]
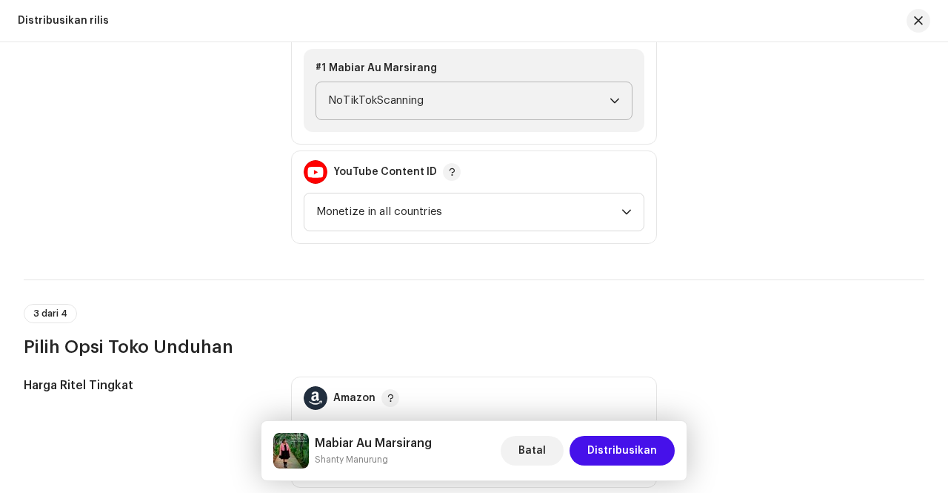
click at [613, 96] on icon "dropdown trigger" at bounding box center [615, 101] width 10 height 10
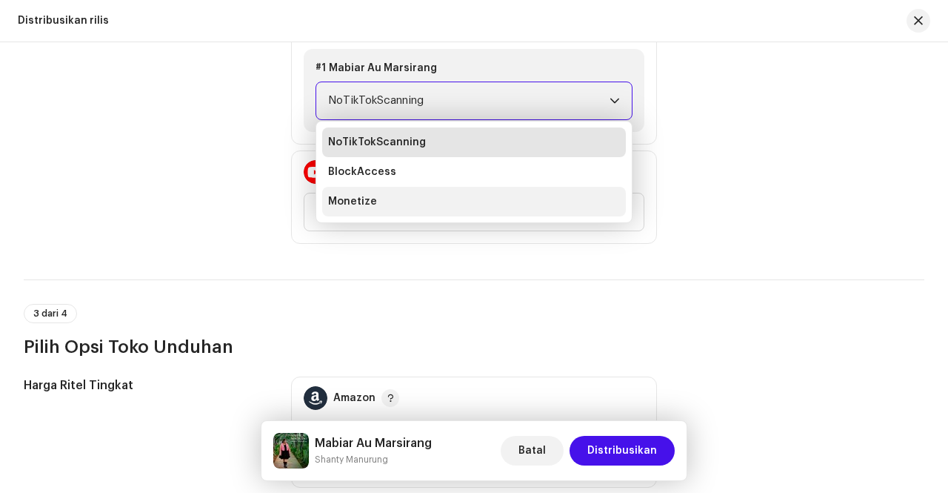
click at [411, 201] on li "Monetize" at bounding box center [474, 202] width 304 height 30
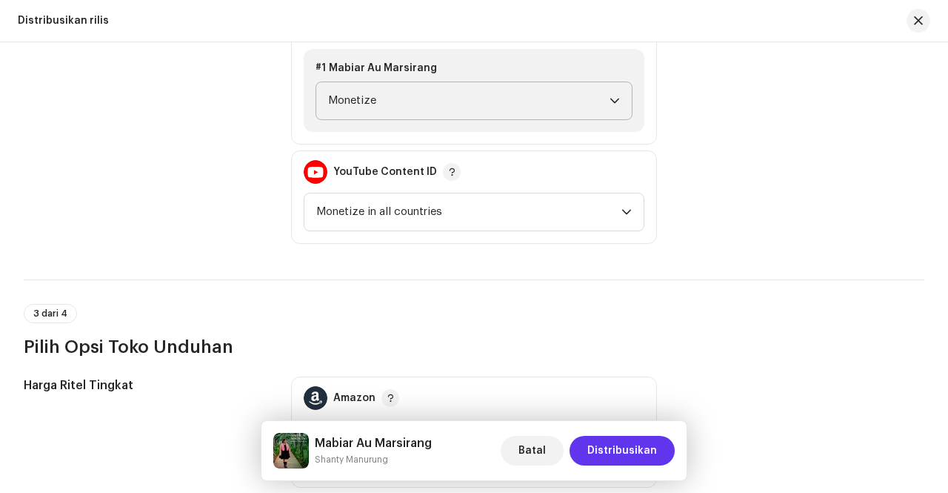
click at [638, 449] on span "Distribusikan" at bounding box center [623, 451] width 70 height 30
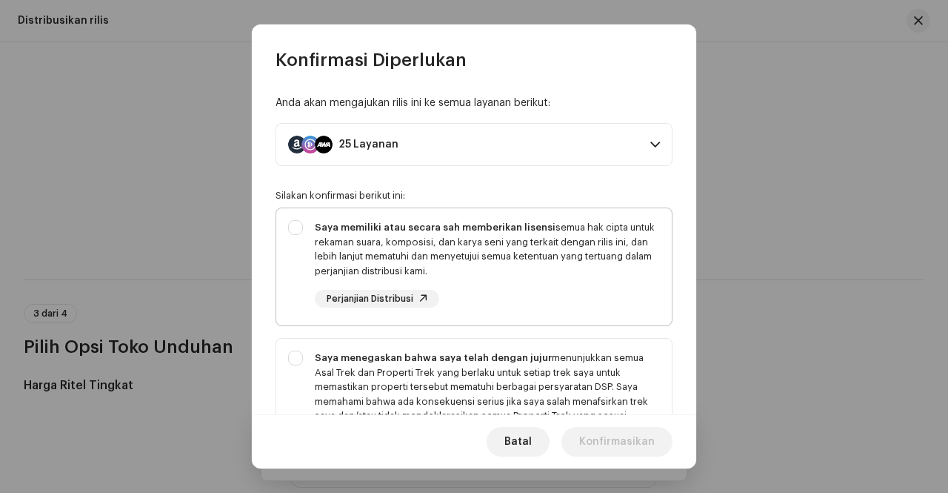
drag, startPoint x: 533, startPoint y: 256, endPoint x: 528, endPoint y: 268, distance: 13.9
click at [533, 256] on div "Saya memiliki atau secara sah memberikan lisensi semua hak cipta untuk rekaman …" at bounding box center [487, 249] width 345 height 58
checkbox input "true"
click at [479, 371] on div "Saya menegaskan bahwa saya telah dengan jujur menunjukkan semua Asal Trek dan P…" at bounding box center [487, 386] width 345 height 73
checkbox input "true"
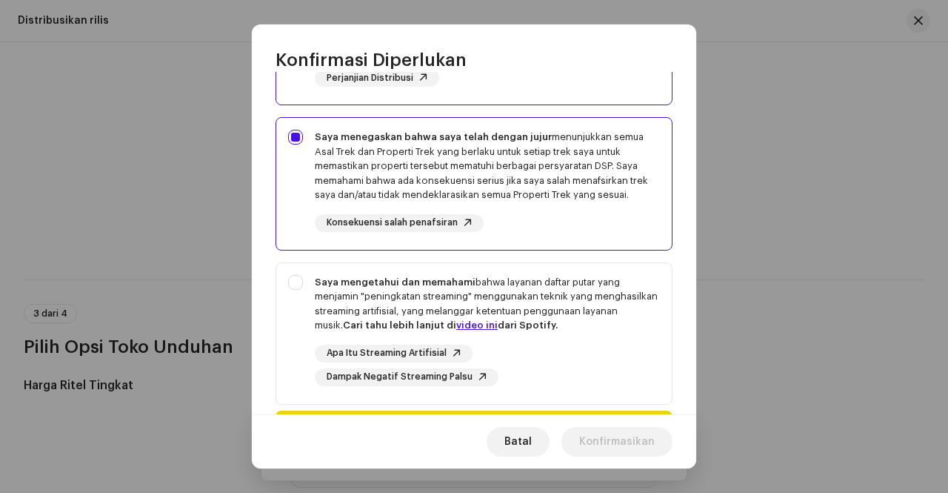
scroll to position [305, 0]
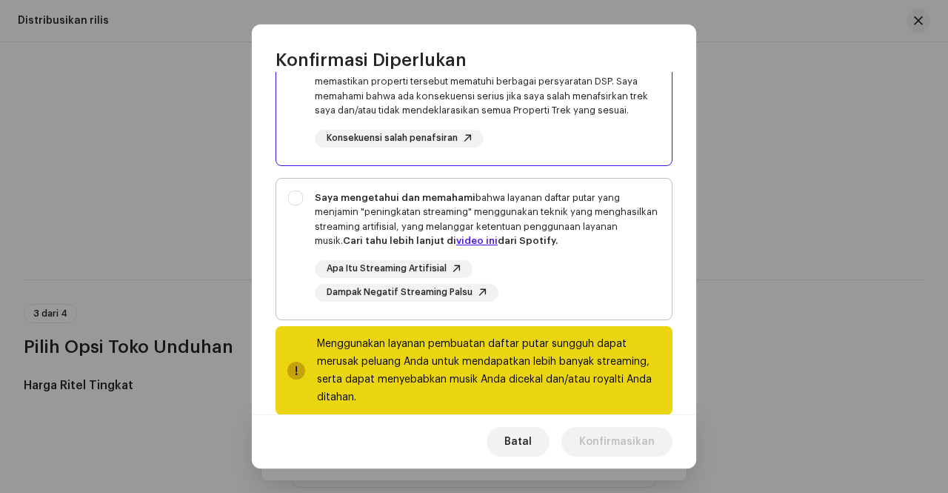
click at [528, 219] on div "Saya mengetahui dan memahami bahwa layanan daftar putar yang menjamin "peningka…" at bounding box center [487, 219] width 345 height 58
checkbox input "true"
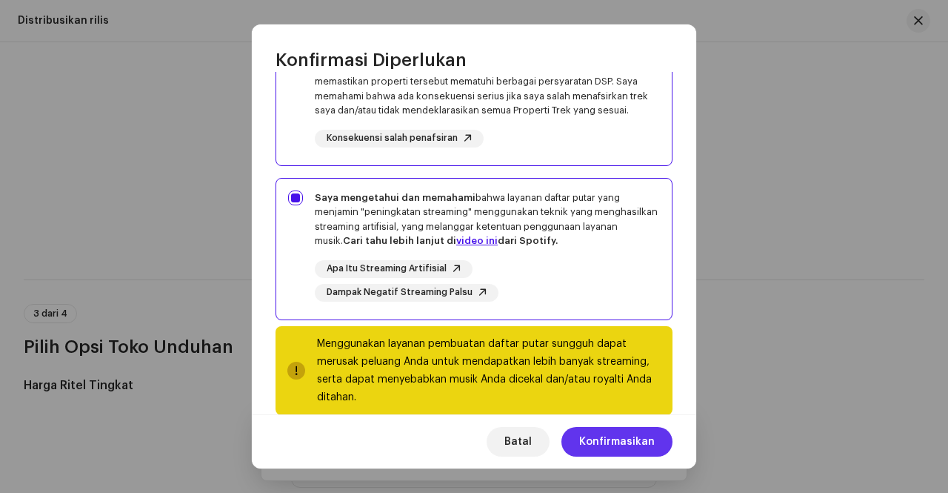
click at [632, 433] on span "Konfirmasikan" at bounding box center [617, 442] width 76 height 30
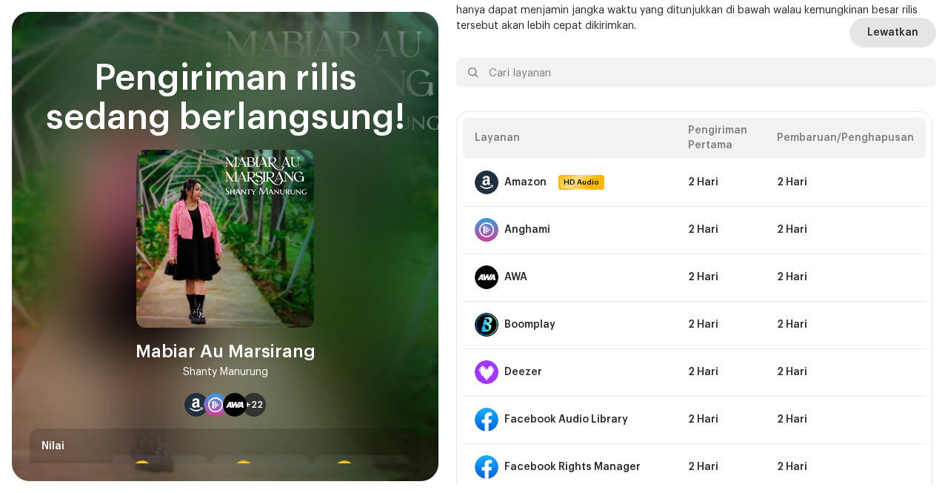
click at [869, 24] on span "Lewatkan" at bounding box center [893, 33] width 51 height 30
